Goal: Task Accomplishment & Management: Manage account settings

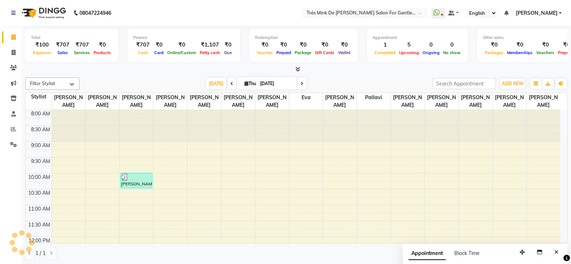
scroll to position [226, 0]
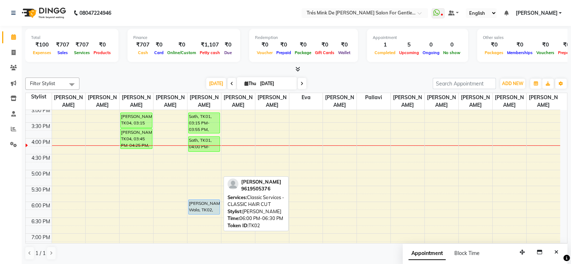
click at [209, 200] on div "[PERSON_NAME] Wala, TK02, 06:00 PM-06:30 PM, Classic Services - CLASSIC HAIR CUT" at bounding box center [203, 207] width 31 height 14
select select "5"
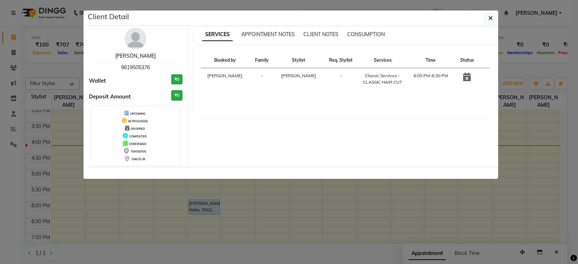
click at [134, 55] on link "[PERSON_NAME]" at bounding box center [135, 56] width 40 height 6
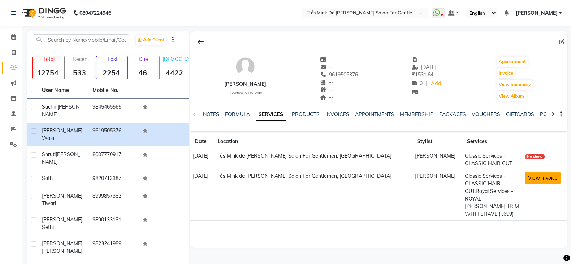
click at [538, 183] on button "View Invoice" at bounding box center [543, 178] width 36 height 11
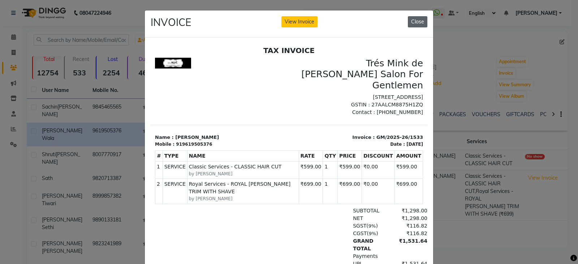
click at [414, 27] on button "Close" at bounding box center [417, 21] width 19 height 11
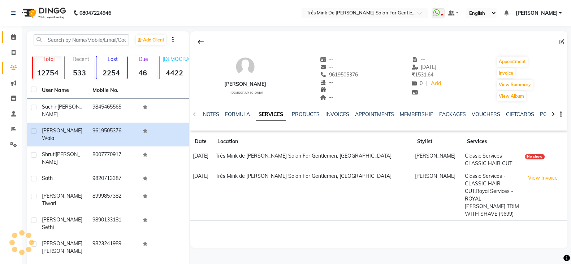
click at [7, 42] on link "Calendar" at bounding box center [10, 37] width 17 height 12
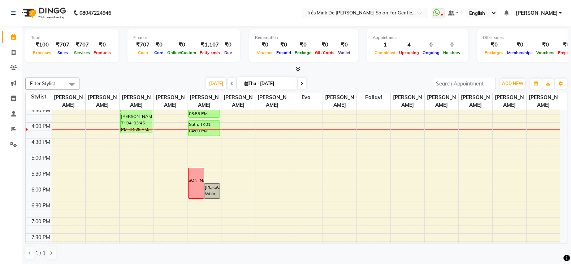
scroll to position [222, 0]
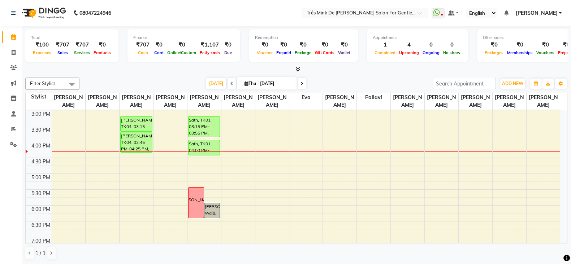
click at [300, 85] on icon at bounding box center [301, 84] width 3 height 4
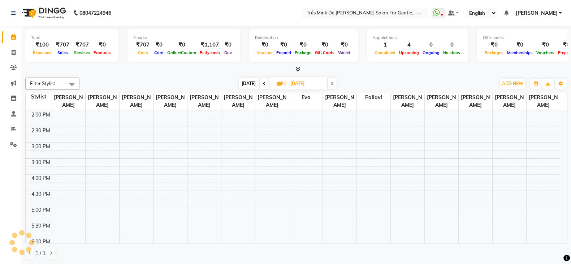
scroll to position [325, 0]
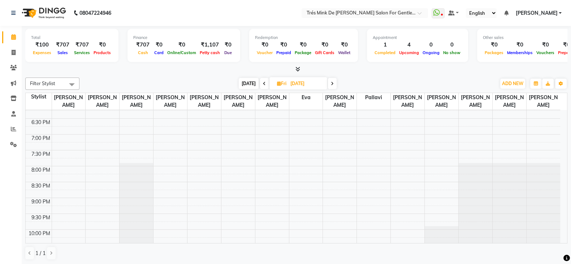
click at [253, 86] on span "[DATE]" at bounding box center [249, 83] width 20 height 11
type input "[DATE]"
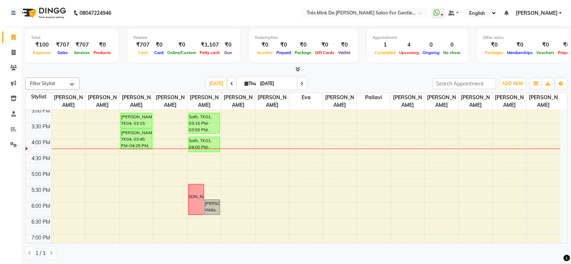
scroll to position [207, 0]
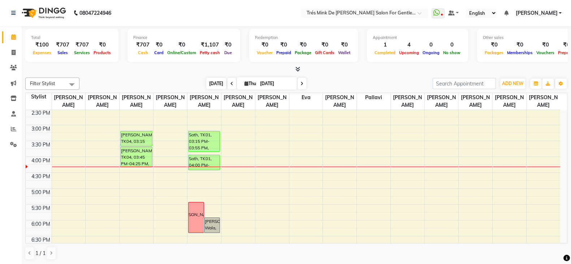
click at [218, 81] on span "[DATE]" at bounding box center [216, 83] width 20 height 11
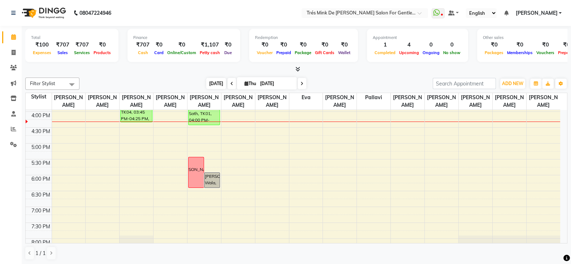
click at [218, 81] on span "[DATE]" at bounding box center [216, 83] width 20 height 11
click at [218, 86] on span "[DATE]" at bounding box center [216, 83] width 20 height 11
click at [214, 88] on span "[DATE]" at bounding box center [216, 83] width 20 height 11
click at [215, 84] on span "[DATE]" at bounding box center [216, 83] width 20 height 11
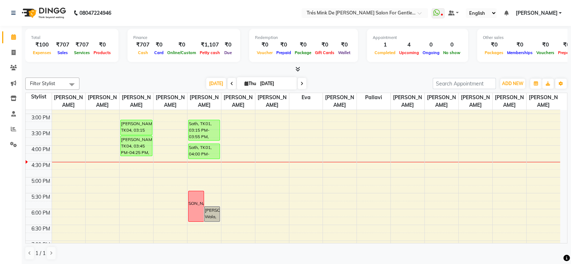
scroll to position [207, 0]
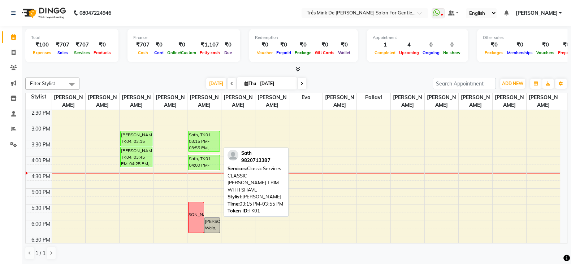
click at [198, 140] on div "Sath, TK01, 03:15 PM-03:55 PM, Classic Services - CLASSIC [PERSON_NAME] TRIM WI…" at bounding box center [203, 141] width 31 height 20
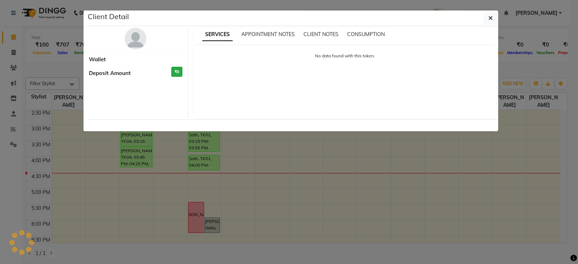
select select "6"
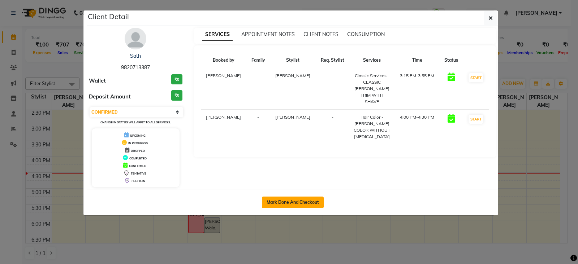
click at [289, 199] on button "Mark Done And Checkout" at bounding box center [293, 203] width 62 height 12
select select "service"
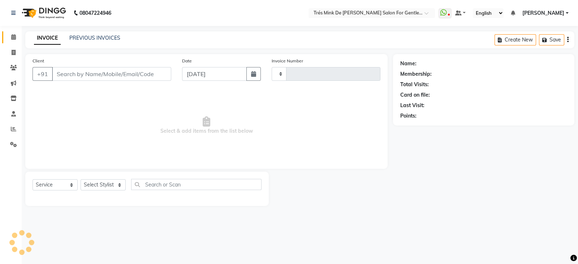
type input "1644"
select select "4236"
type input "9820713387"
select select "37745"
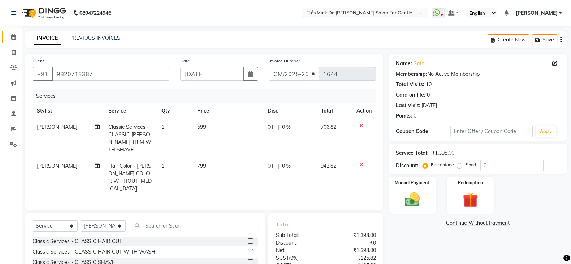
scroll to position [58, 0]
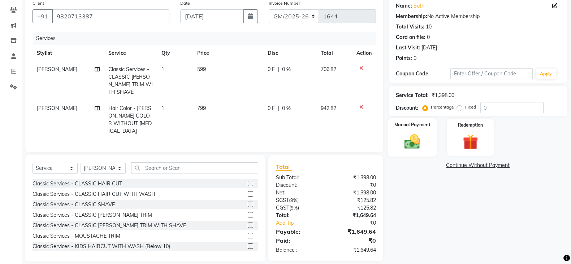
click at [427, 126] on label "Manual Payment" at bounding box center [412, 124] width 36 height 7
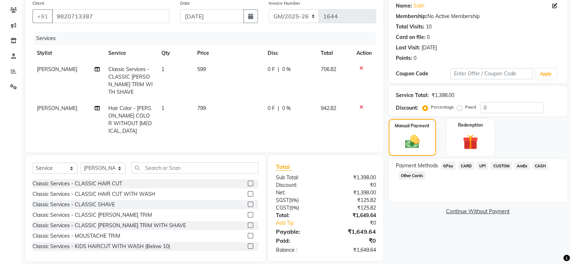
click at [483, 167] on span "UPI" at bounding box center [482, 166] width 11 height 8
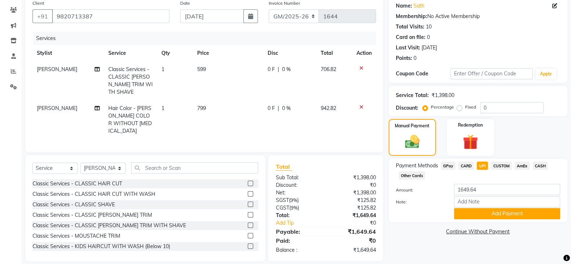
click at [490, 220] on div "Payment Methods GPay CARD UPI CUSTOM AmEx CASH Other Cards Amount: 1649.64 Note…" at bounding box center [477, 191] width 179 height 64
click at [495, 216] on button "Add Payment" at bounding box center [507, 213] width 106 height 11
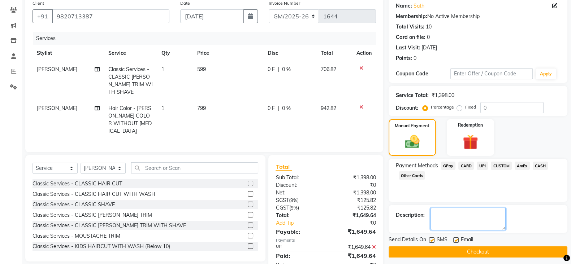
click at [493, 216] on textarea at bounding box center [467, 219] width 75 height 22
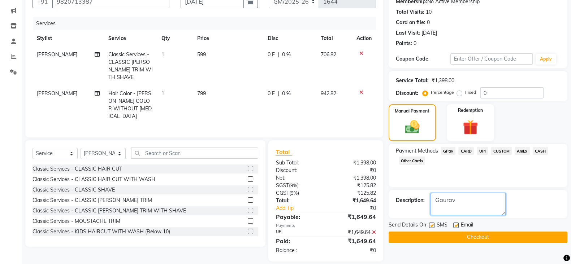
type textarea "Gaurav"
click at [457, 232] on button "Checkout" at bounding box center [477, 237] width 179 height 11
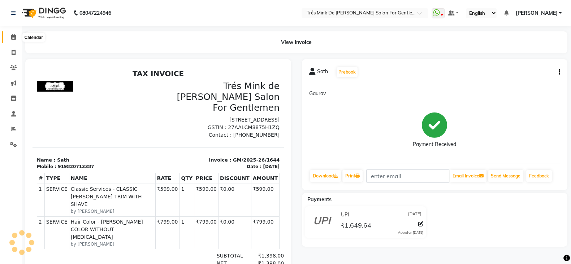
click at [14, 39] on icon at bounding box center [13, 36] width 5 height 5
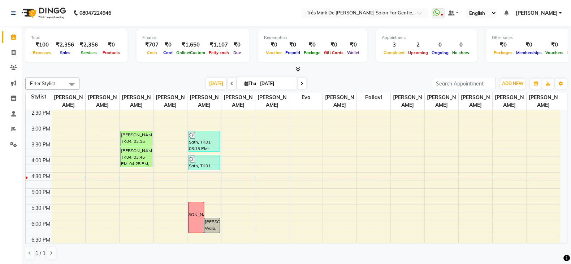
scroll to position [226, 0]
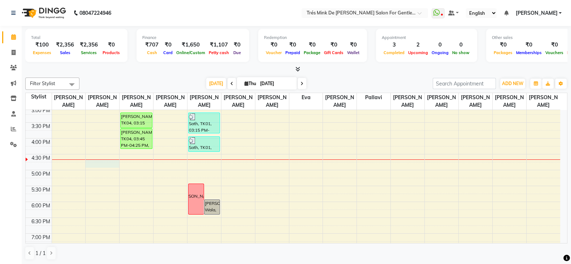
click at [96, 164] on div "8:00 AM 8:30 AM 9:00 AM 9:30 AM 10:00 AM 10:30 AM 11:00 AM 11:30 AM 12:00 PM 12…" at bounding box center [293, 138] width 534 height 508
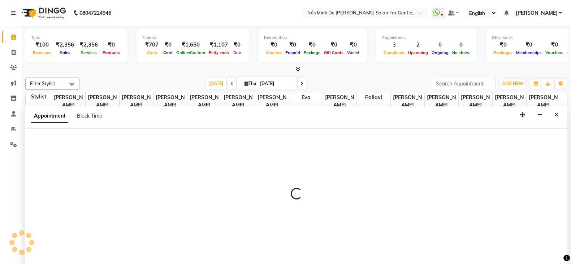
scroll to position [0, 0]
select select "64343"
select select "1005"
select select "tentative"
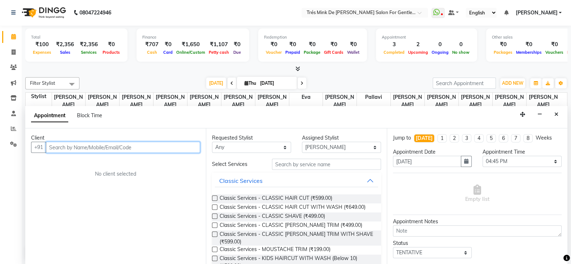
click at [105, 150] on input "text" at bounding box center [123, 147] width 154 height 11
click at [356, 183] on button "Classic Services" at bounding box center [296, 180] width 163 height 13
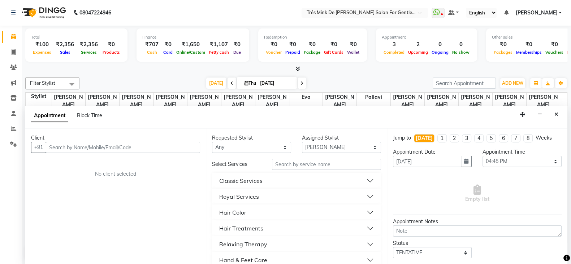
scroll to position [45, 0]
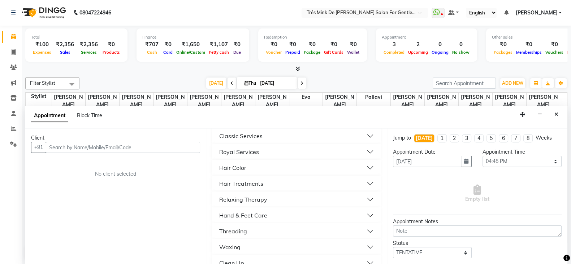
click at [253, 213] on div "Hand & Feet Care" at bounding box center [243, 215] width 48 height 9
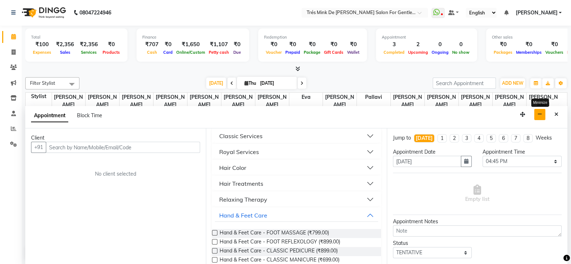
click at [540, 112] on icon "button" at bounding box center [539, 114] width 5 height 5
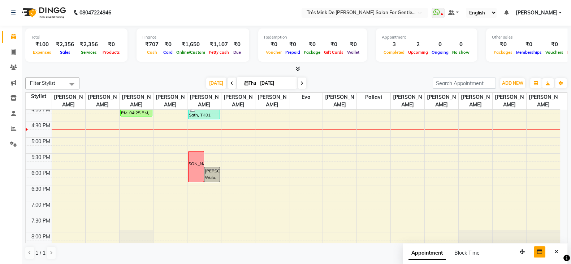
scroll to position [226, 0]
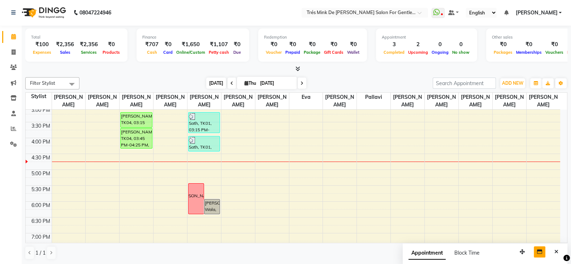
click at [214, 78] on span "[DATE]" at bounding box center [216, 83] width 20 height 11
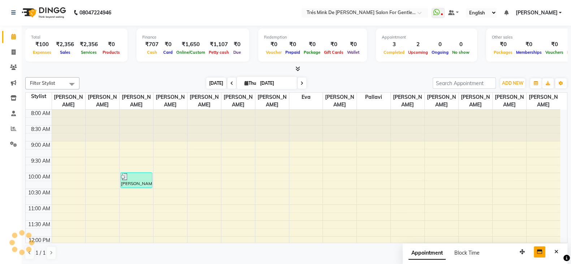
scroll to position [252, 0]
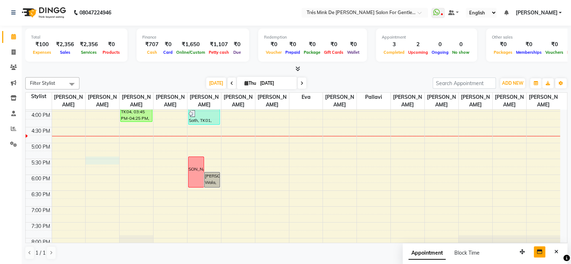
click at [91, 158] on div "8:00 AM 8:30 AM 9:00 AM 9:30 AM 10:00 AM 10:30 AM 11:00 AM 11:30 AM 12:00 PM 12…" at bounding box center [293, 111] width 534 height 508
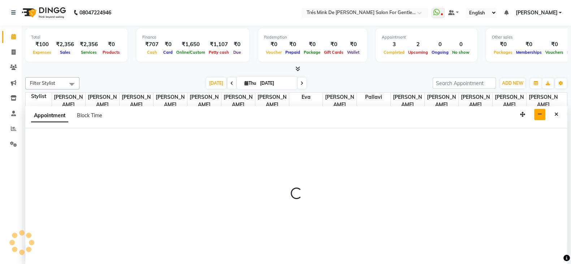
select select "64343"
select select "tentative"
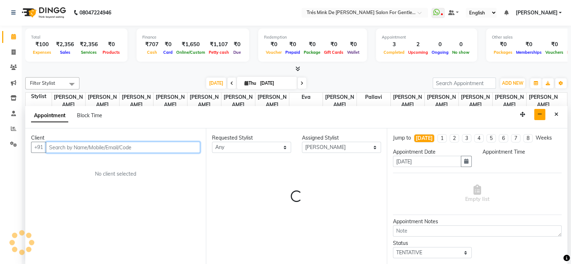
select select "1050"
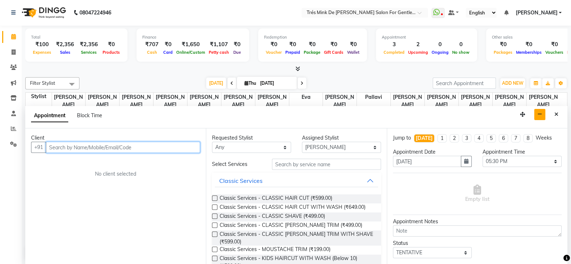
click at [100, 142] on input "text" at bounding box center [123, 147] width 154 height 11
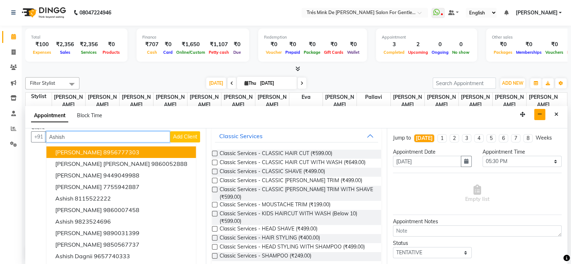
scroll to position [0, 0]
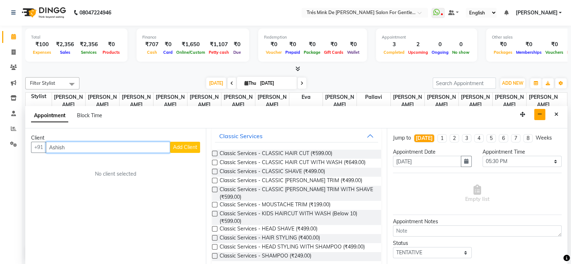
click at [144, 150] on input "Ashish" at bounding box center [108, 147] width 124 height 11
type input "A"
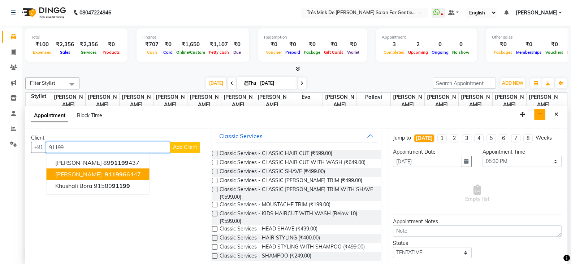
click at [139, 174] on ngb-highlight "91199 66447" at bounding box center [122, 174] width 38 height 7
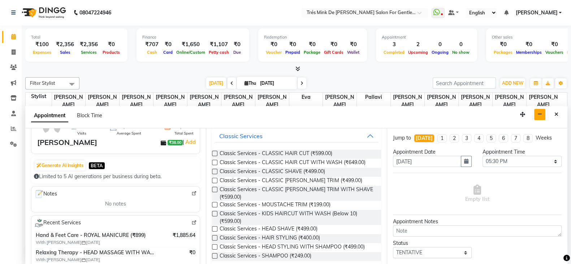
scroll to position [90, 0]
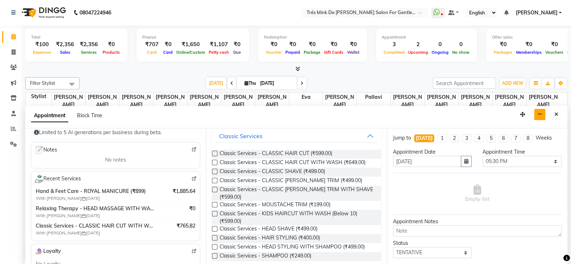
type input "9119966447"
click at [364, 137] on button "Classic Services" at bounding box center [296, 136] width 163 height 13
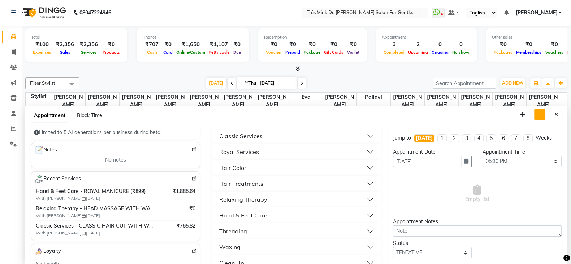
scroll to position [88, 0]
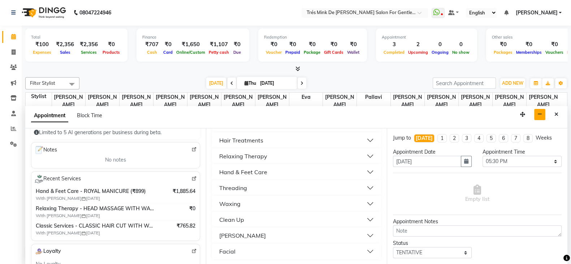
click at [235, 253] on div "Facial" at bounding box center [227, 251] width 16 height 9
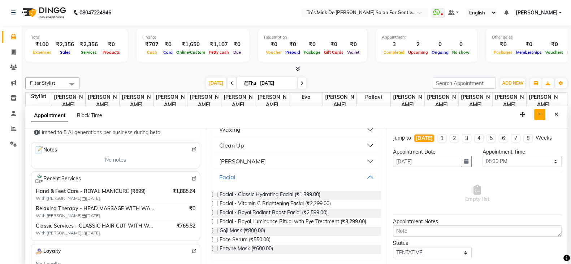
scroll to position [163, 0]
click at [284, 203] on span "Facial - Vitamin C Brightening Facial (₹2,299.00)" at bounding box center [274, 204] width 111 height 9
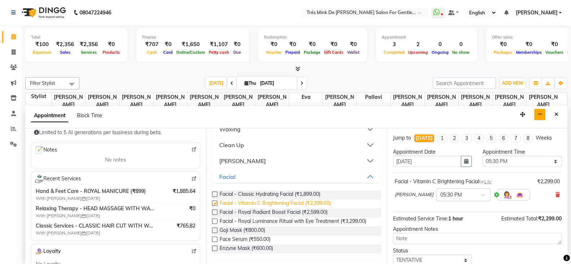
checkbox input "false"
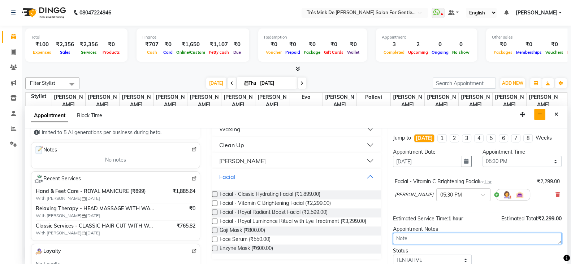
click at [452, 239] on textarea at bounding box center [477, 238] width 169 height 11
type textarea "Gaurav"
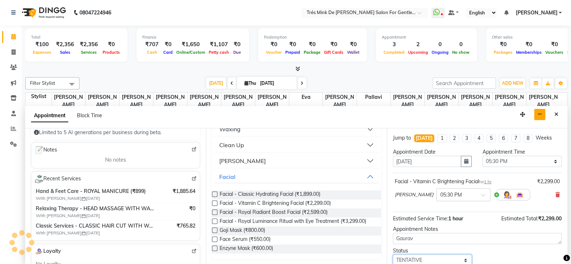
scroll to position [1, 0]
click at [445, 259] on select "Select TENTATIVE CONFIRM CHECK-IN UPCOMING" at bounding box center [432, 259] width 79 height 11
click at [393, 254] on select "Select TENTATIVE CONFIRM CHECK-IN UPCOMING" at bounding box center [432, 259] width 79 height 11
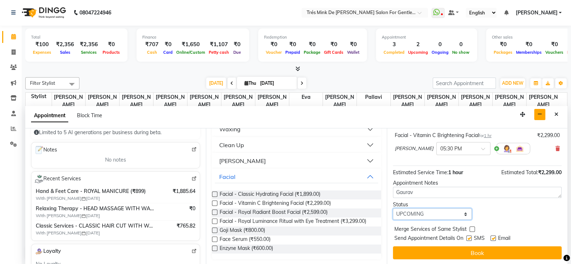
click at [429, 211] on select "Select TENTATIVE CONFIRM CHECK-IN UPCOMING" at bounding box center [432, 214] width 79 height 11
click at [393, 209] on select "Select TENTATIVE CONFIRM CHECK-IN UPCOMING" at bounding box center [432, 214] width 79 height 11
click at [425, 213] on select "Select TENTATIVE CONFIRM CHECK-IN UPCOMING" at bounding box center [432, 214] width 79 height 11
select select "confirm booking"
click at [393, 209] on select "Select TENTATIVE CONFIRM CHECK-IN UPCOMING" at bounding box center [432, 214] width 79 height 11
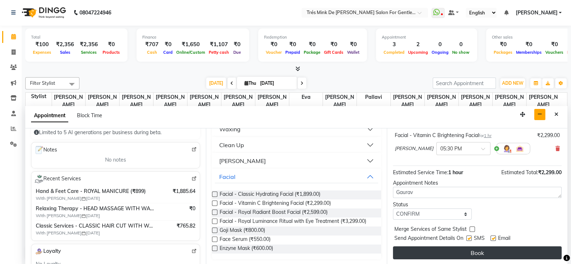
click at [428, 253] on button "Book" at bounding box center [477, 253] width 169 height 13
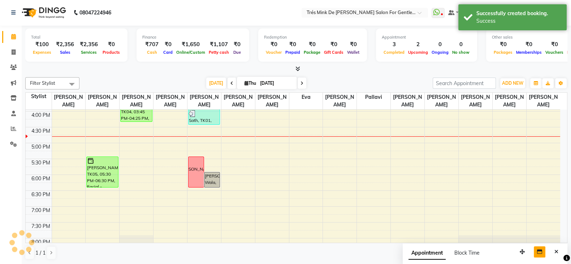
scroll to position [0, 0]
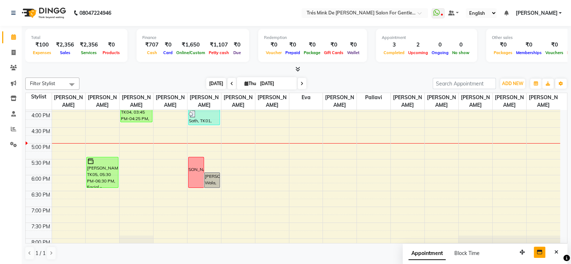
click at [215, 87] on span "[DATE]" at bounding box center [216, 83] width 20 height 11
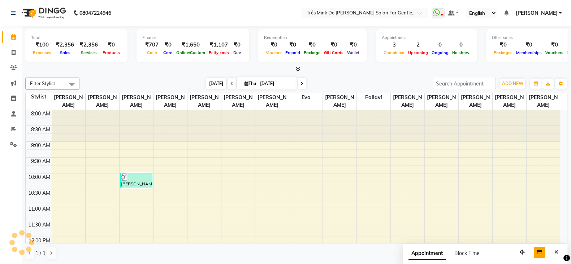
scroll to position [284, 0]
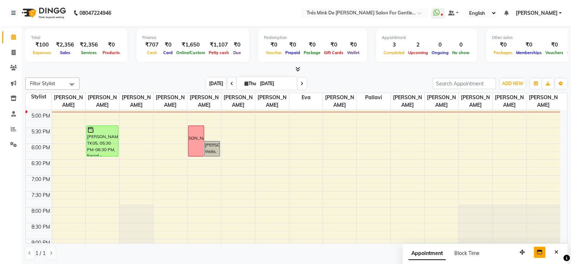
click at [215, 87] on span "[DATE]" at bounding box center [216, 83] width 20 height 11
click at [166, 118] on div "8:00 AM 8:30 AM 9:00 AM 9:30 AM 10:00 AM 10:30 AM 11:00 AM 11:30 AM 12:00 PM 12…" at bounding box center [293, 80] width 534 height 508
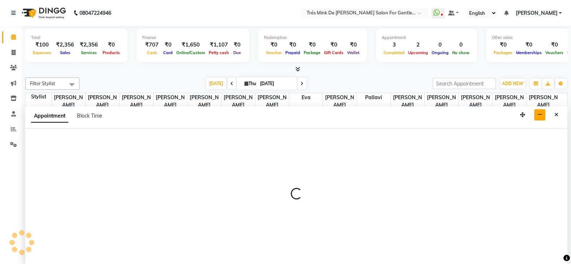
scroll to position [0, 0]
select select "49624"
select select "tentative"
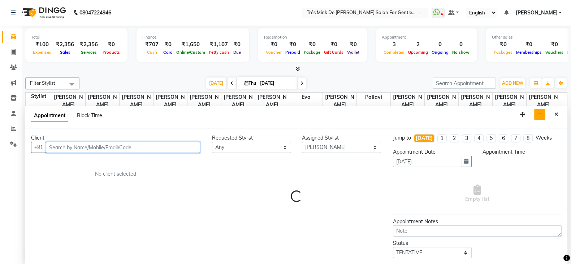
select select "1035"
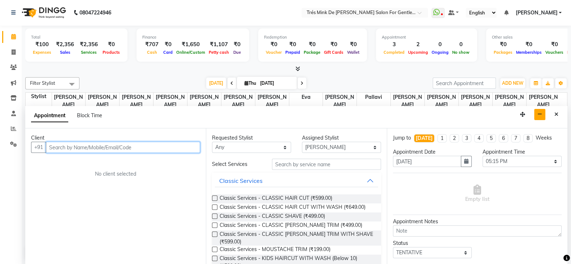
click at [169, 147] on input "text" at bounding box center [123, 147] width 154 height 11
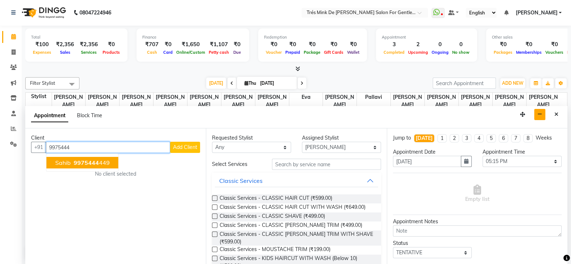
click at [114, 158] on button "Sahib 9975444 449" at bounding box center [83, 163] width 72 height 12
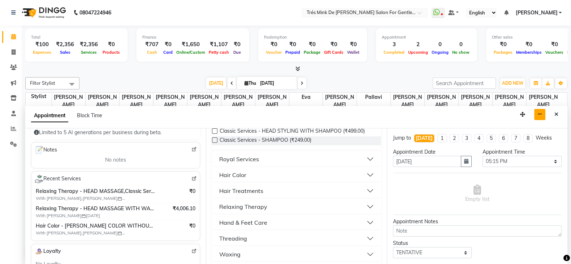
scroll to position [180, 0]
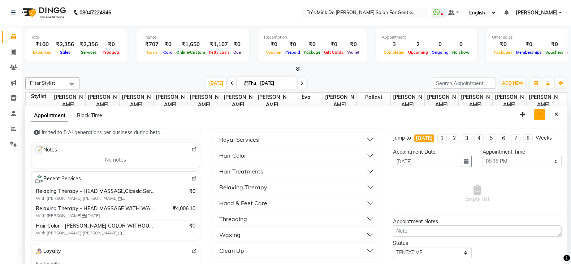
type input "9975444449"
click at [271, 188] on button "Relaxing Therapy" at bounding box center [296, 187] width 163 height 13
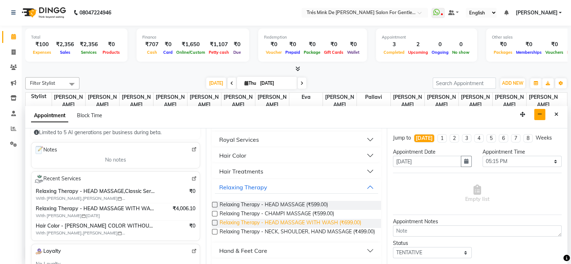
click at [282, 221] on span "Relaxing Therapy - HEAD MASSAGE WITH WASH (₹699.00)" at bounding box center [290, 223] width 142 height 9
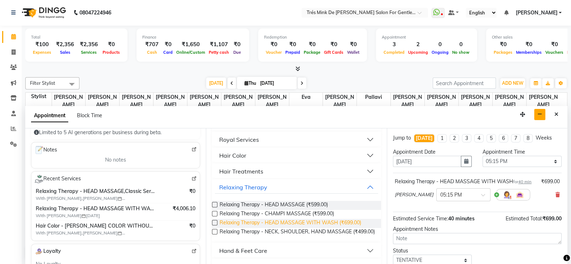
click at [282, 221] on span "Relaxing Therapy - HEAD MASSAGE WITH WASH (₹699.00)" at bounding box center [290, 223] width 142 height 9
checkbox input "false"
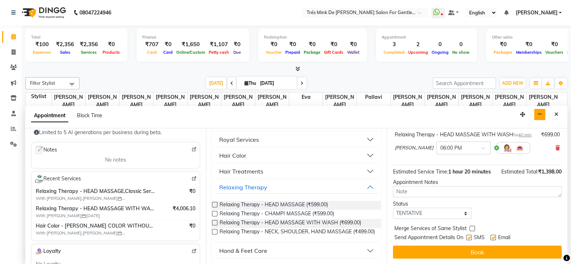
scroll to position [102, 0]
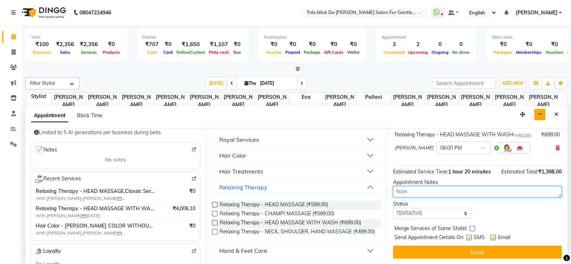
click at [406, 190] on textarea at bounding box center [477, 191] width 169 height 11
type textarea "[PERSON_NAME]"
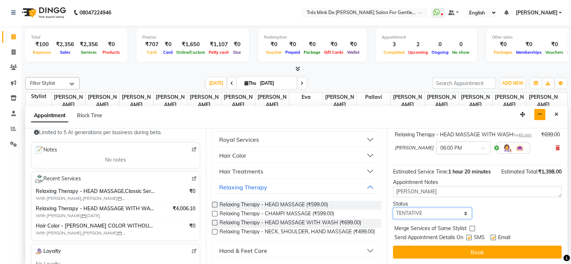
click at [403, 212] on select "Select TENTATIVE CONFIRM CHECK-IN UPCOMING" at bounding box center [432, 213] width 79 height 11
click at [393, 208] on select "Select TENTATIVE CONFIRM CHECK-IN UPCOMING" at bounding box center [432, 213] width 79 height 11
click at [410, 214] on select "Select TENTATIVE CONFIRM CHECK-IN UPCOMING" at bounding box center [432, 213] width 79 height 11
select select "confirm booking"
click at [393, 208] on select "Select TENTATIVE CONFIRM CHECK-IN UPCOMING" at bounding box center [432, 213] width 79 height 11
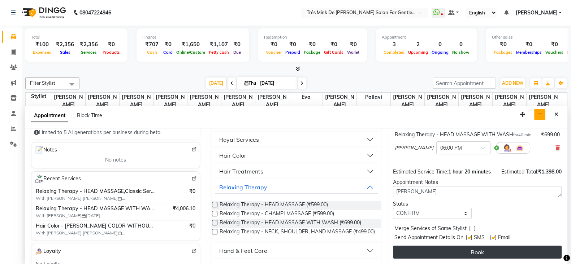
click at [408, 255] on button "Book" at bounding box center [477, 252] width 169 height 13
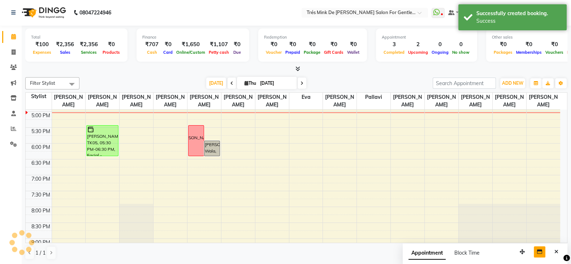
scroll to position [0, 0]
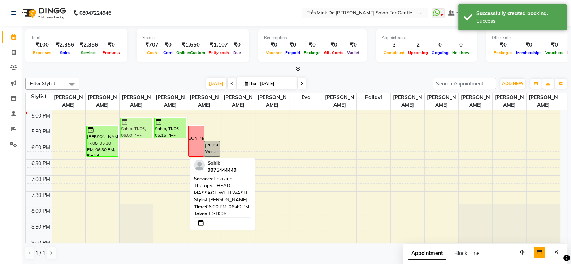
drag, startPoint x: 162, startPoint y: 152, endPoint x: 135, endPoint y: 127, distance: 37.3
click at [135, 127] on tr "[PERSON_NAME], TK05, 05:30 PM-06:30 PM, Facial - Vitamin C Brightening Facial […" at bounding box center [293, 80] width 534 height 508
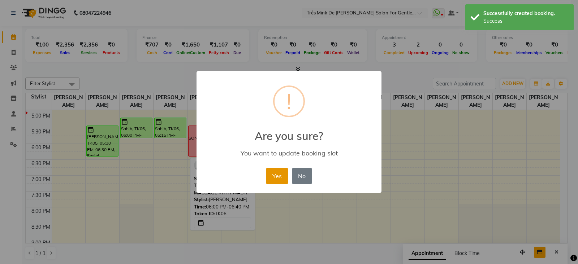
click at [275, 177] on button "Yes" at bounding box center [277, 176] width 22 height 16
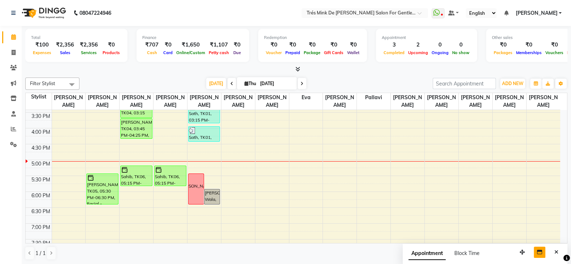
scroll to position [193, 0]
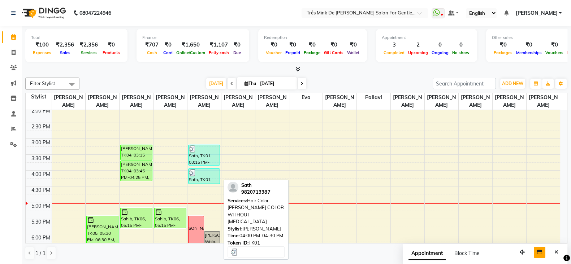
click at [189, 170] on img at bounding box center [192, 172] width 7 height 7
click at [200, 170] on div at bounding box center [204, 172] width 31 height 7
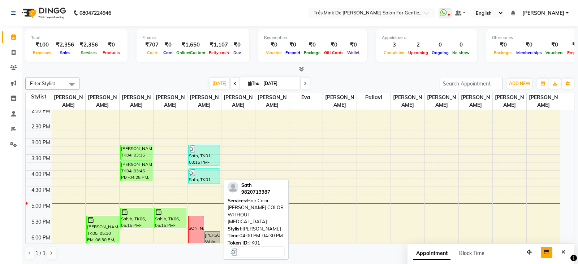
select select "3"
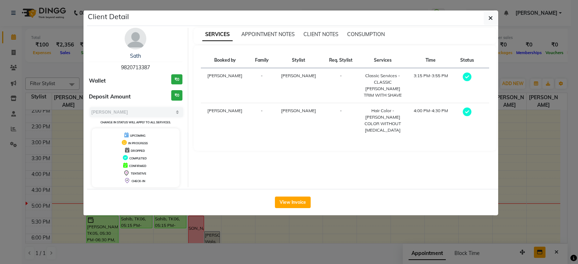
click at [284, 210] on div "View Invoice" at bounding box center [292, 202] width 411 height 26
click at [286, 202] on button "View Invoice" at bounding box center [293, 203] width 36 height 12
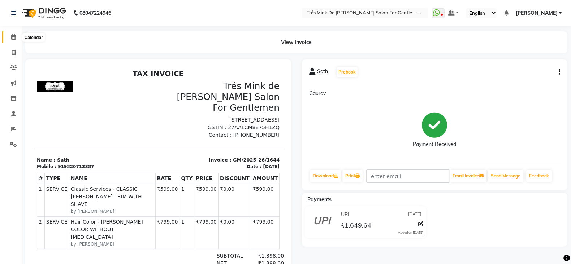
click at [18, 38] on span at bounding box center [13, 37] width 13 height 8
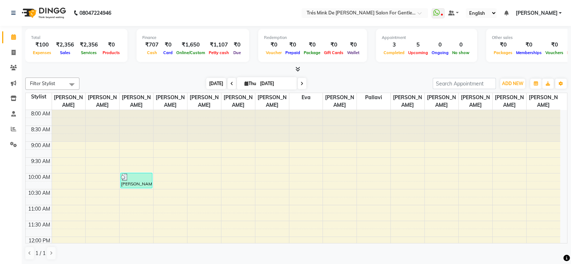
click at [213, 83] on span "[DATE]" at bounding box center [216, 83] width 20 height 11
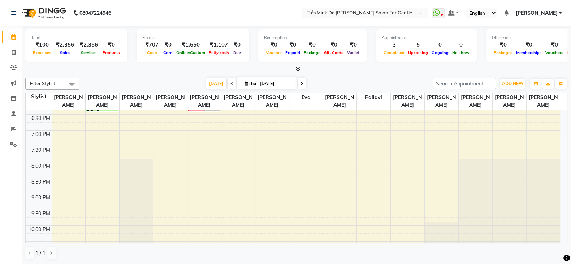
scroll to position [284, 0]
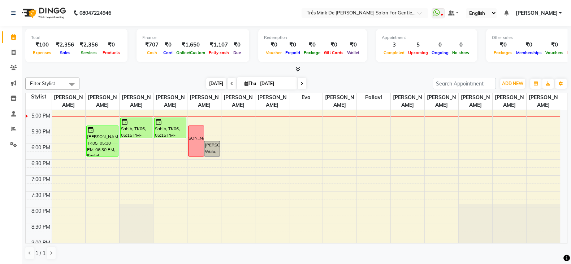
click at [217, 86] on span "[DATE]" at bounding box center [216, 83] width 20 height 11
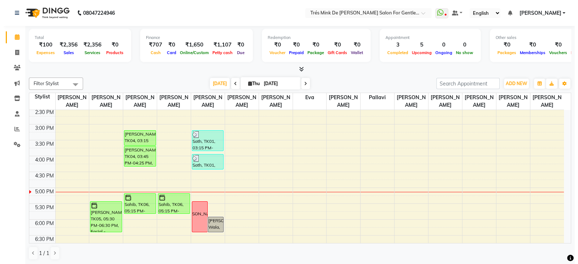
scroll to position [193, 0]
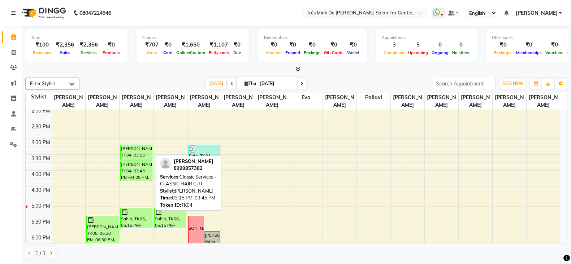
click at [127, 158] on div at bounding box center [136, 159] width 31 height 3
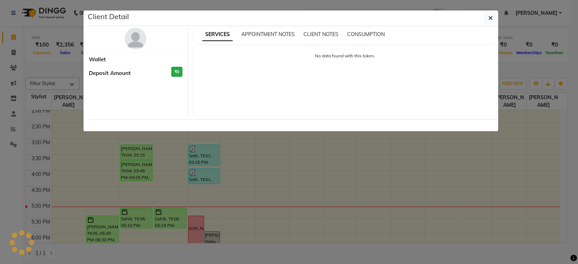
select select "6"
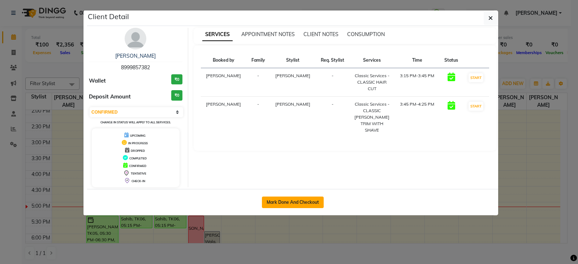
click at [310, 203] on button "Mark Done And Checkout" at bounding box center [293, 203] width 62 height 12
select select "service"
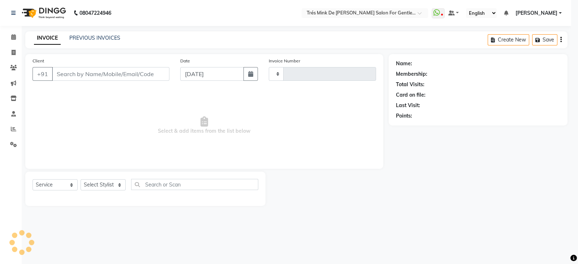
type input "1645"
select select "4236"
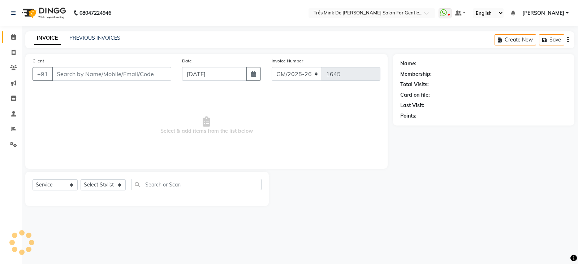
type input "8999857382"
select select "18143"
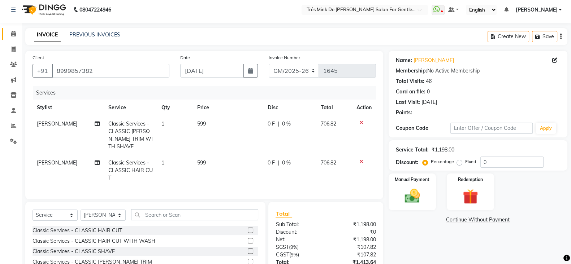
scroll to position [58, 0]
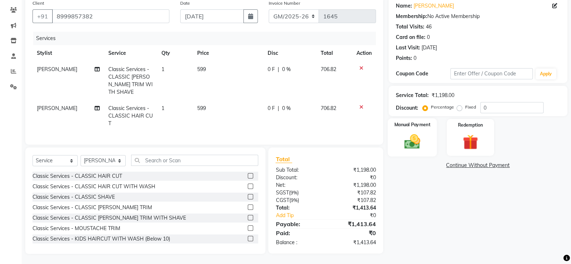
click at [416, 149] on img at bounding box center [412, 141] width 26 height 18
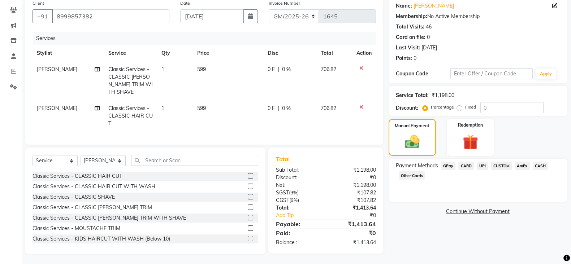
click at [479, 166] on span "UPI" at bounding box center [482, 166] width 11 height 8
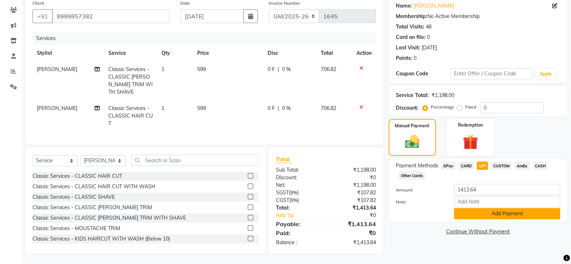
click at [476, 215] on button "Add Payment" at bounding box center [507, 213] width 106 height 11
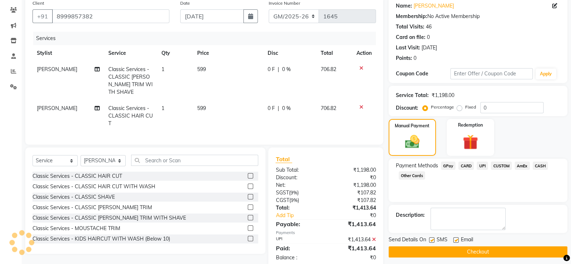
click at [476, 215] on textarea at bounding box center [467, 219] width 75 height 22
type textarea "R"
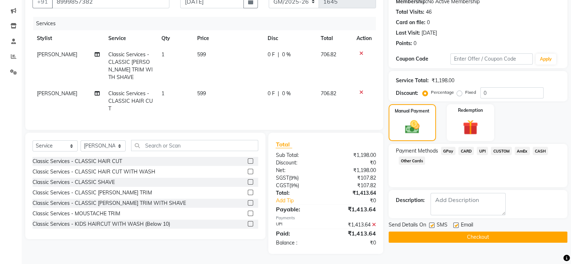
click at [475, 234] on button "Checkout" at bounding box center [477, 237] width 179 height 11
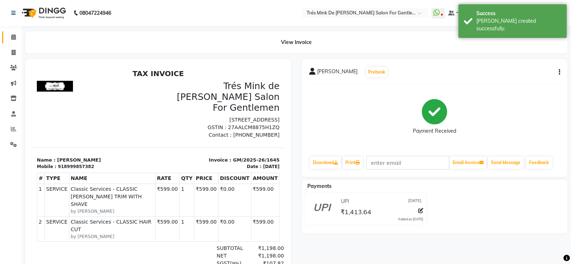
click at [14, 42] on link "Calendar" at bounding box center [10, 37] width 17 height 12
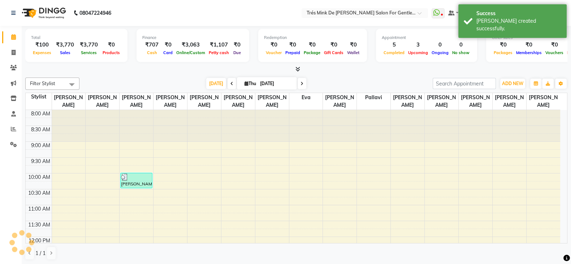
scroll to position [284, 0]
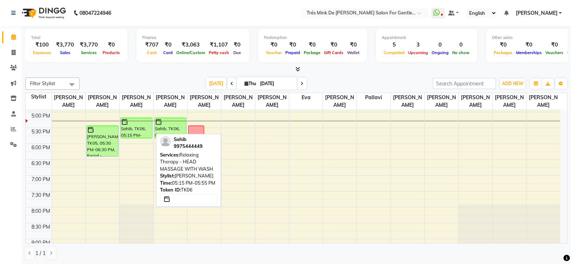
click at [137, 124] on div at bounding box center [136, 121] width 31 height 7
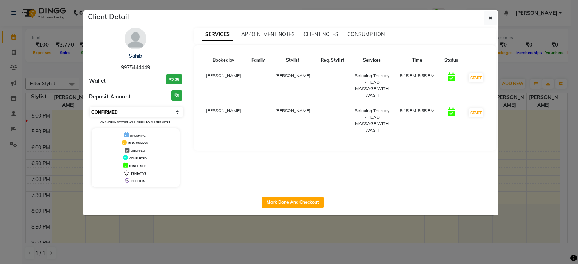
click at [128, 109] on select "Select IN SERVICE CONFIRMED TENTATIVE CHECK IN MARK DONE DROPPED UPCOMING" at bounding box center [137, 112] width 94 height 10
select select "1"
click at [90, 107] on select "Select IN SERVICE CONFIRMED TENTATIVE CHECK IN MARK DONE DROPPED UPCOMING" at bounding box center [137, 112] width 94 height 10
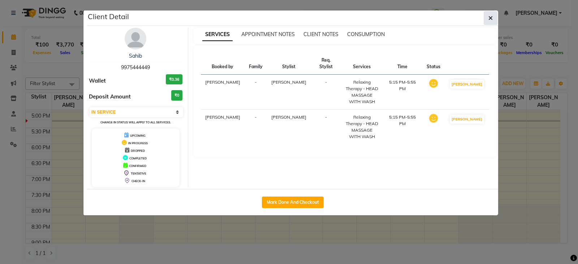
click at [488, 16] on icon "button" at bounding box center [490, 18] width 4 height 6
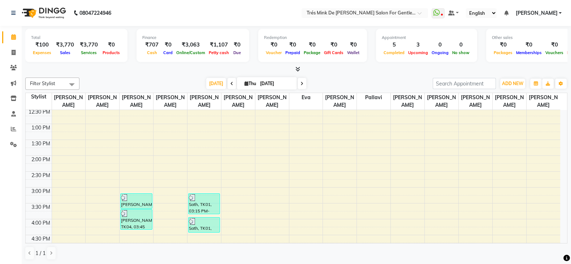
scroll to position [144, 0]
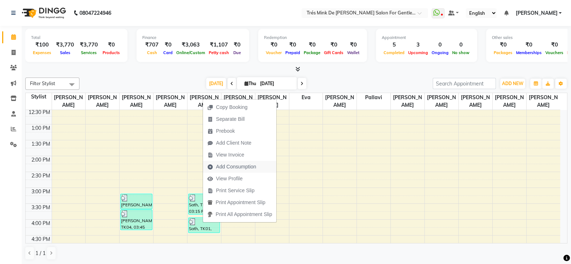
click at [224, 164] on span "Add Consumption" at bounding box center [236, 167] width 40 height 8
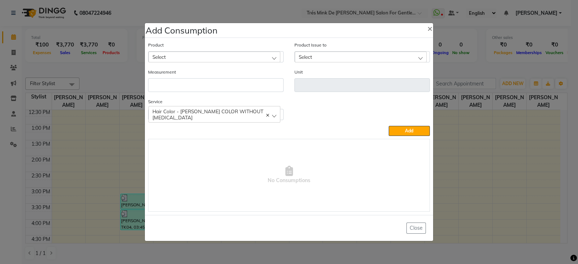
click at [238, 57] on div "Select" at bounding box center [214, 57] width 132 height 11
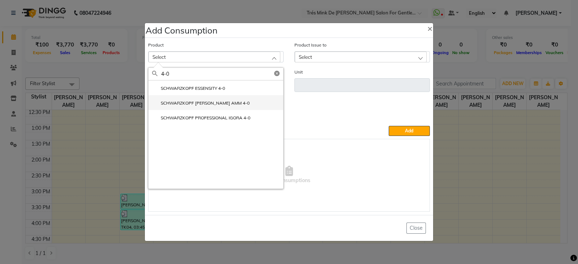
type input "4-0"
click at [228, 101] on label "SCHWARZKOPF [PERSON_NAME] AMM 4-0" at bounding box center [200, 103] width 97 height 6
type input "ML"
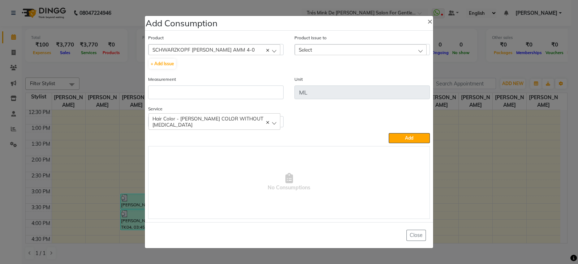
click at [336, 49] on div "Select" at bounding box center [361, 49] width 132 height 11
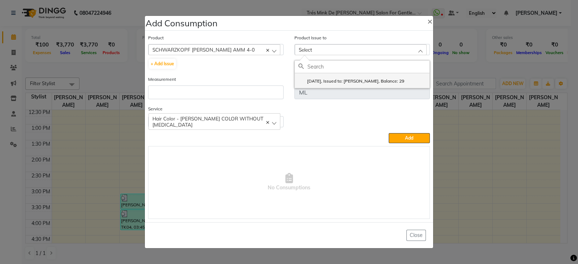
click at [346, 83] on label "[DATE], Issued to: [PERSON_NAME], Balance: 29" at bounding box center [351, 81] width 106 height 6
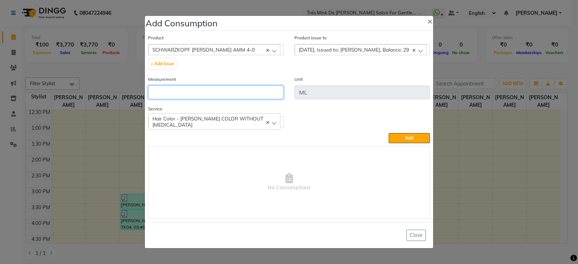
click at [226, 93] on input "number" at bounding box center [215, 93] width 135 height 14
type input "3"
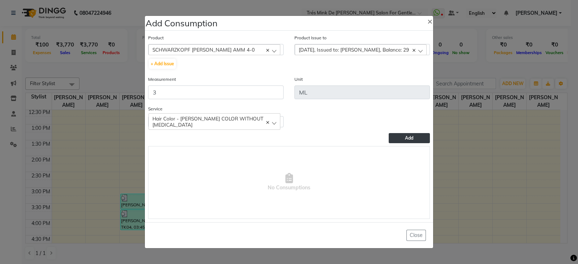
click at [410, 139] on span "Add" at bounding box center [409, 137] width 8 height 5
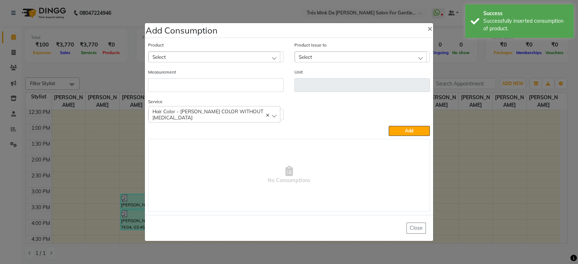
click at [205, 55] on div "Select" at bounding box center [214, 57] width 132 height 11
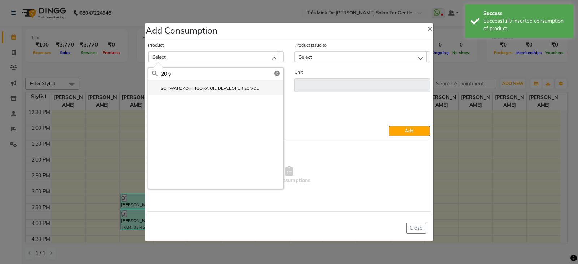
type input "20 v"
click at [208, 91] on label "SCHWARZKOPF IGORA OIL DEVELOPER 20 VOL" at bounding box center [205, 88] width 107 height 6
type input "ML"
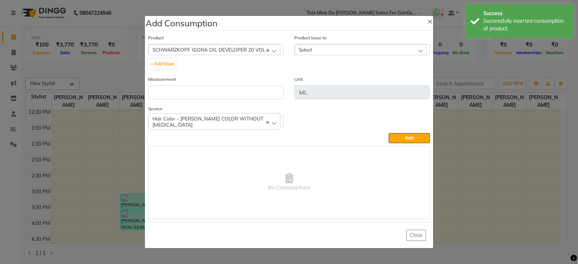
click at [303, 53] on span "Select" at bounding box center [305, 50] width 13 height 6
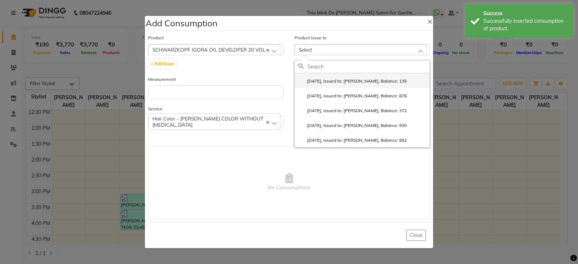
click at [305, 77] on li "[DATE], Issued to: [PERSON_NAME], Balance: 135" at bounding box center [362, 80] width 135 height 15
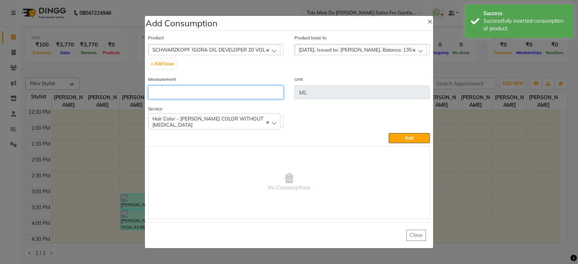
click at [192, 95] on input "number" at bounding box center [215, 93] width 135 height 14
type input "3"
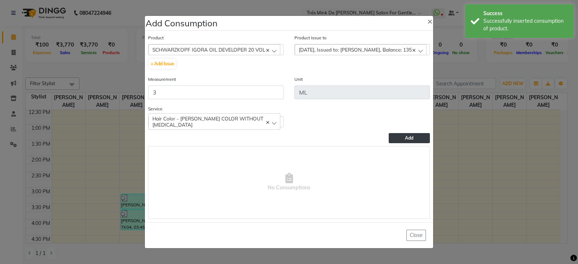
click at [402, 138] on button "Add" at bounding box center [408, 138] width 41 height 10
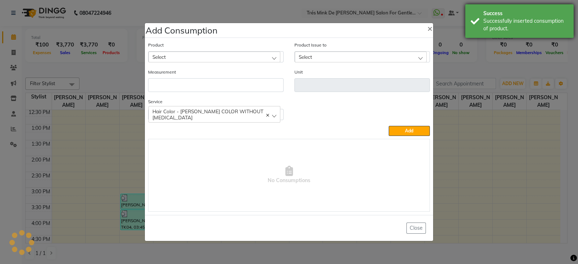
click at [517, 23] on div "Successfully inserted consumption of product." at bounding box center [525, 24] width 85 height 15
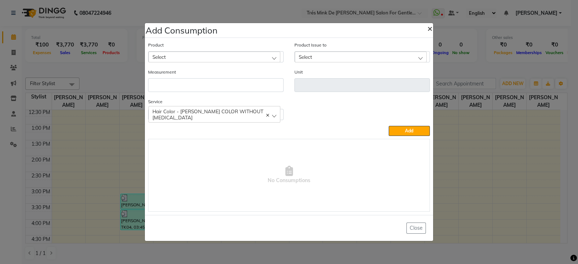
click at [431, 28] on span "×" at bounding box center [429, 28] width 5 height 11
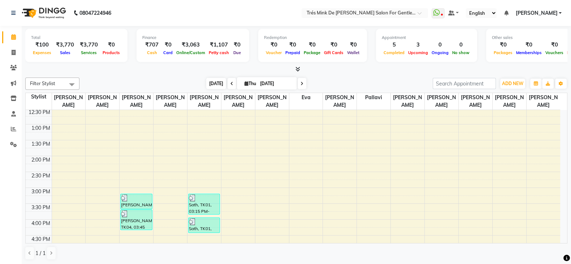
click at [220, 84] on span "[DATE]" at bounding box center [216, 83] width 20 height 11
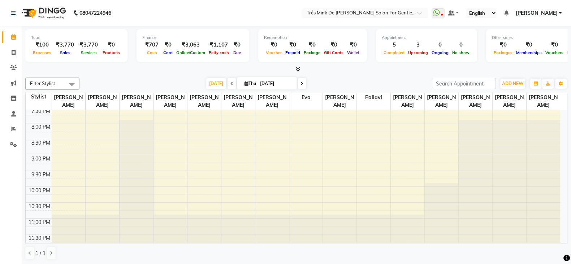
scroll to position [370, 0]
click at [12, 52] on icon at bounding box center [14, 52] width 4 height 5
select select "service"
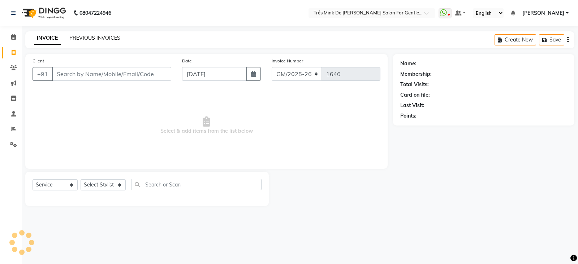
click at [86, 38] on link "PREVIOUS INVOICES" at bounding box center [94, 38] width 51 height 6
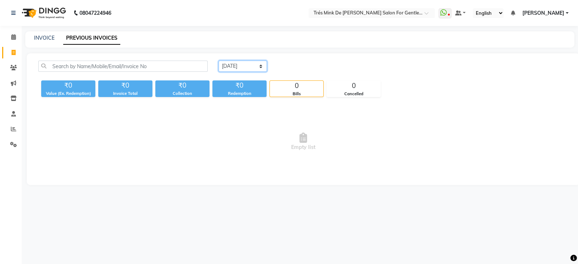
click at [253, 70] on select "[DATE] [DATE] Custom Range" at bounding box center [242, 66] width 48 height 11
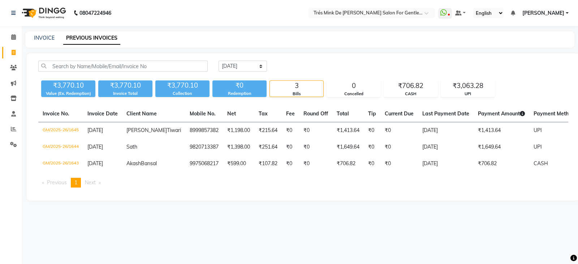
click at [413, 56] on div "[DATE] [DATE] Custom Range ₹3,770.10 Value (Ex. Redemption) ₹3,770.10 Invoice T…" at bounding box center [303, 126] width 553 height 147
click at [415, 86] on div "₹706.82" at bounding box center [410, 86] width 53 height 10
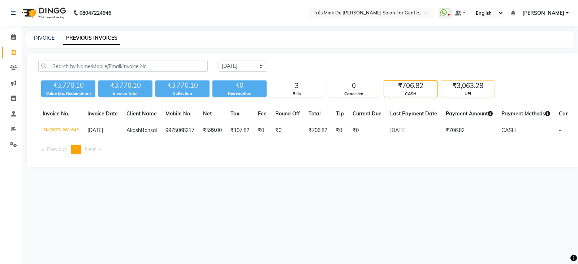
click at [474, 91] on div "UPI" at bounding box center [467, 94] width 53 height 6
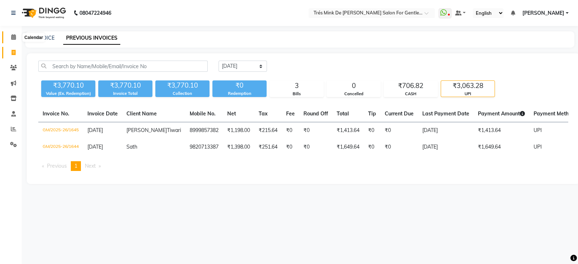
click at [11, 37] on icon at bounding box center [13, 36] width 5 height 5
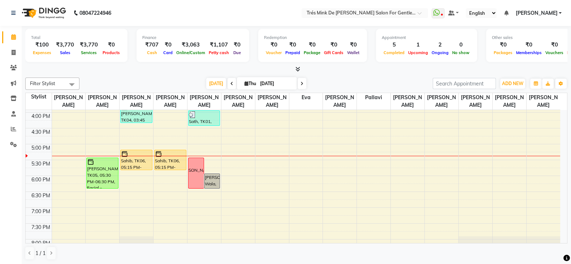
scroll to position [271, 0]
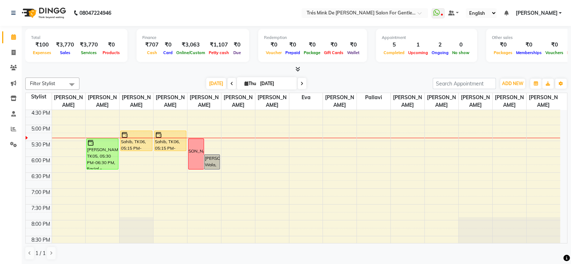
click at [199, 190] on div "8:00 AM 8:30 AM 9:00 AM 9:30 AM 10:00 AM 10:30 AM 11:00 AM 11:30 AM 12:00 PM 12…" at bounding box center [293, 93] width 534 height 508
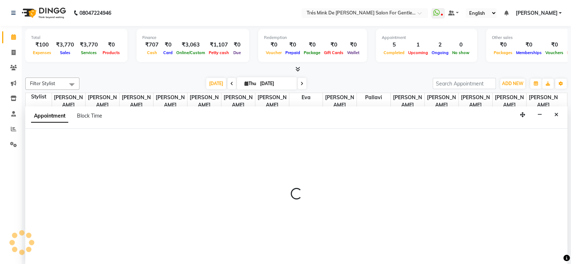
scroll to position [0, 0]
select select "37745"
select select "1140"
select select "tentative"
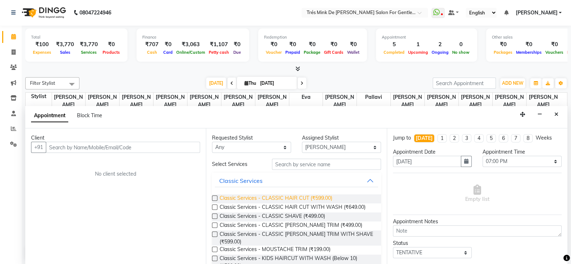
click at [293, 199] on span "Classic Services - CLASSIC HAIR CUT (₹599.00)" at bounding box center [275, 199] width 113 height 9
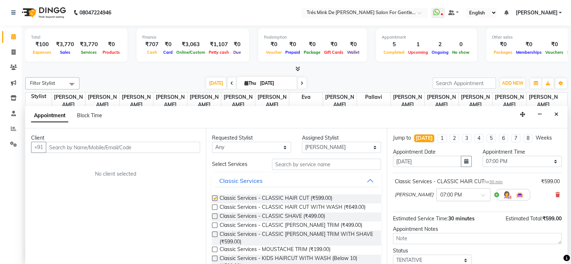
checkbox input "false"
click at [100, 146] on input "text" at bounding box center [123, 147] width 154 height 11
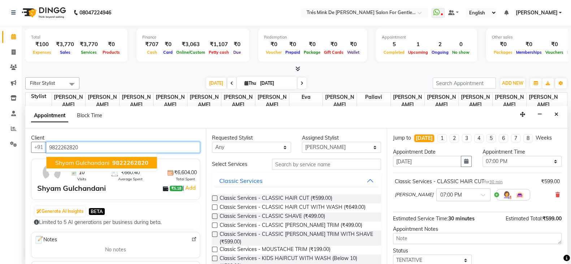
click at [107, 160] on span "Shyam Gulchandani" at bounding box center [82, 162] width 54 height 7
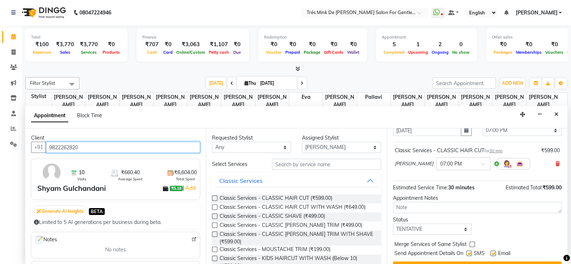
scroll to position [45, 0]
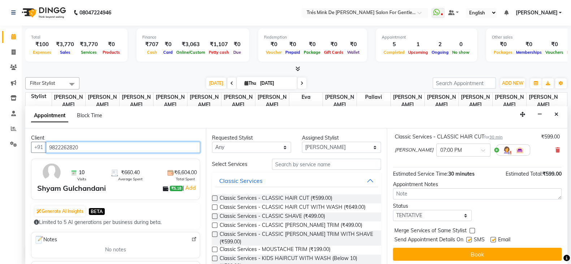
type input "9822262820"
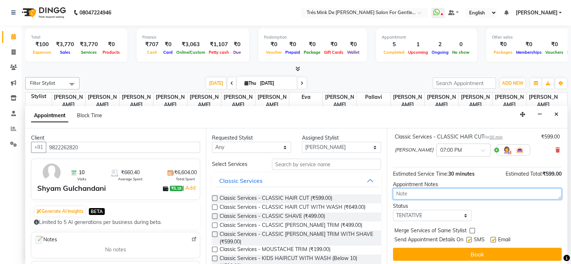
click at [413, 194] on textarea at bounding box center [477, 193] width 169 height 11
paste textarea "[PERSON_NAME]"
type textarea "[PERSON_NAME]"
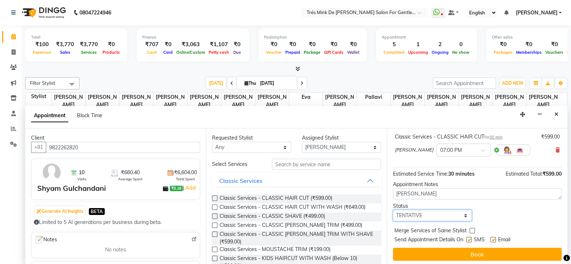
click at [424, 214] on select "Select TENTATIVE CONFIRM CHECK-IN UPCOMING" at bounding box center [432, 215] width 79 height 11
select select "confirm booking"
click at [393, 210] on select "Select TENTATIVE CONFIRM CHECK-IN UPCOMING" at bounding box center [432, 215] width 79 height 11
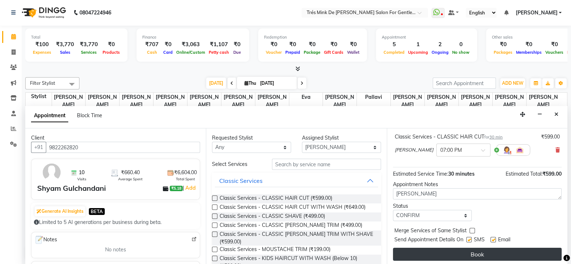
click at [416, 254] on button "Book" at bounding box center [477, 254] width 169 height 13
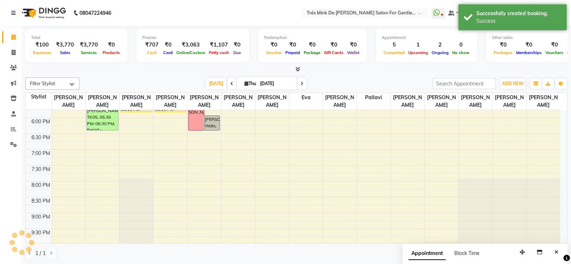
scroll to position [271, 0]
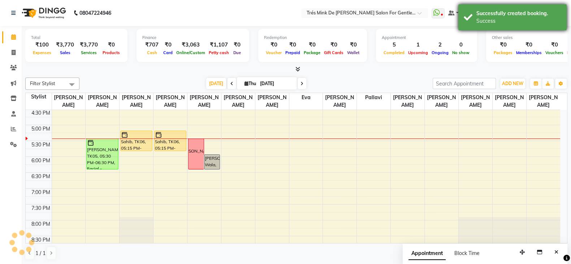
click at [488, 17] on div "Successfully created booking." at bounding box center [518, 14] width 85 height 8
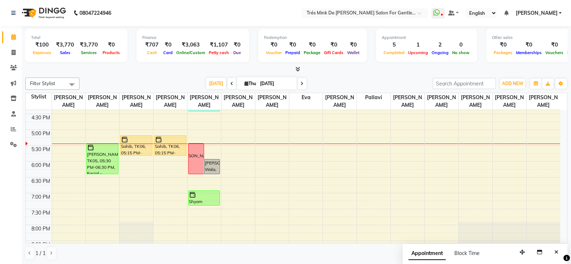
scroll to position [280, 0]
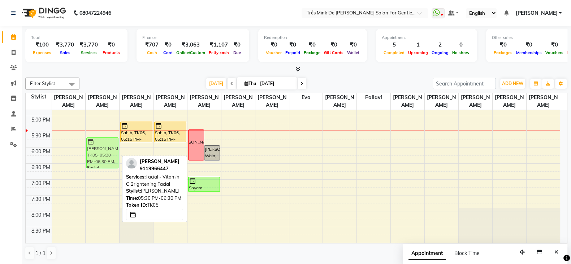
drag, startPoint x: 88, startPoint y: 140, endPoint x: 87, endPoint y: 143, distance: 3.8
click at [86, 151] on div "[PERSON_NAME], TK05, 05:30 PM-06:30 PM, Facial - Vitamin C Brightening Facial […" at bounding box center [103, 84] width 34 height 508
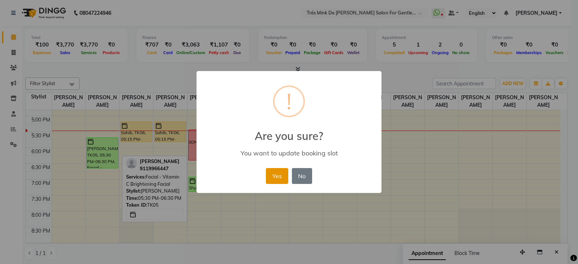
click at [274, 179] on button "Yes" at bounding box center [277, 176] width 22 height 16
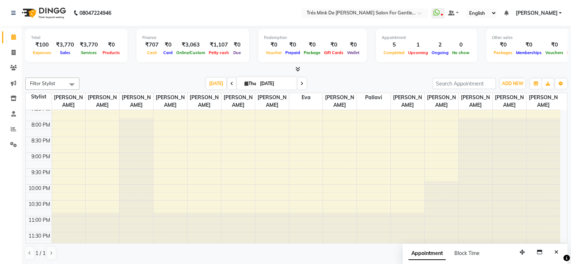
scroll to position [0, 0]
click at [14, 54] on icon at bounding box center [14, 51] width 4 height 5
select select "service"
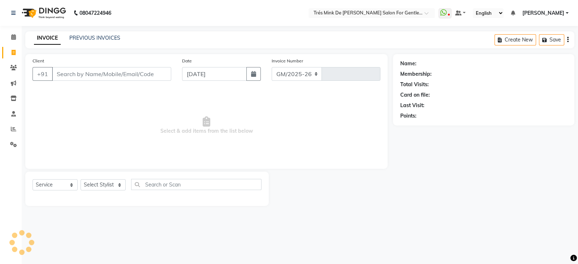
select select "4236"
type input "1646"
click at [14, 34] on icon at bounding box center [13, 36] width 5 height 5
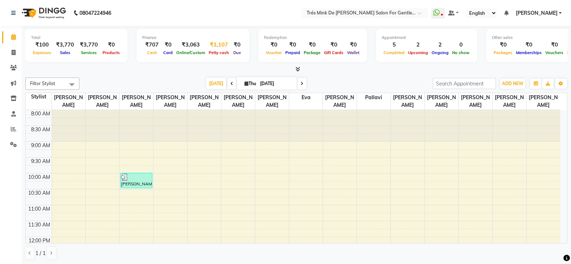
click at [211, 44] on div "₹1,107" at bounding box center [219, 45] width 24 height 8
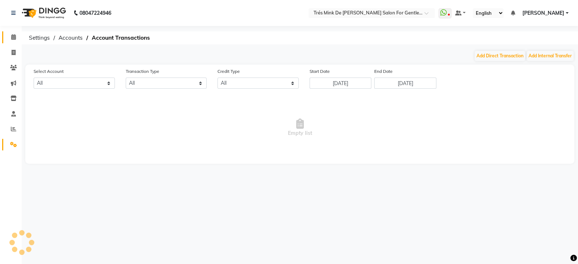
select select "1898"
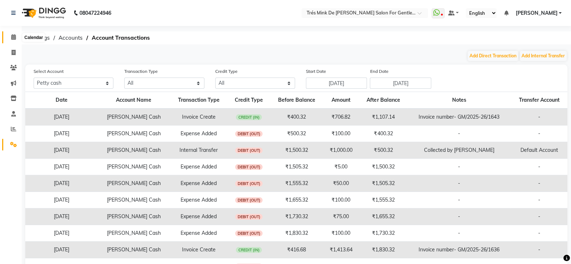
click at [13, 36] on icon at bounding box center [13, 36] width 5 height 5
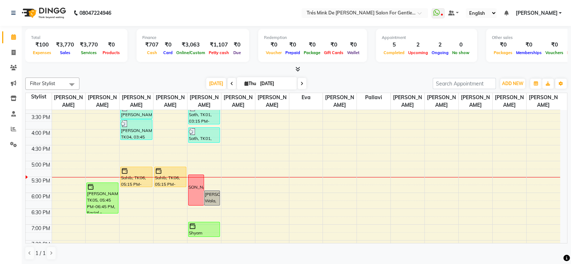
scroll to position [280, 0]
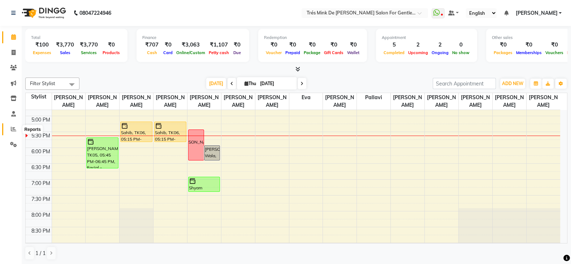
click at [11, 131] on icon at bounding box center [13, 128] width 5 height 5
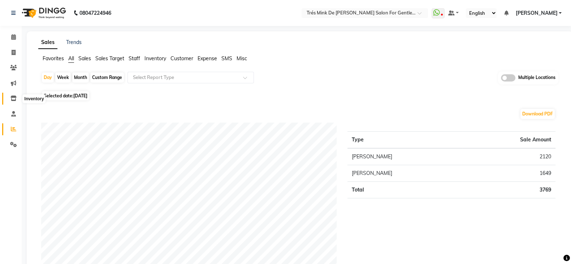
click at [15, 101] on icon at bounding box center [13, 98] width 6 height 5
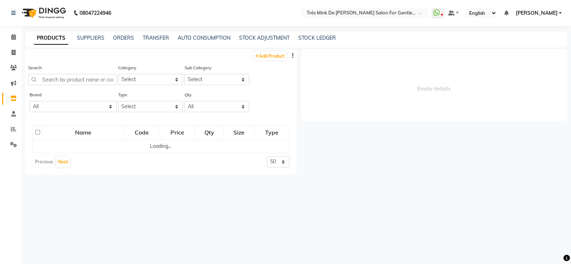
select select
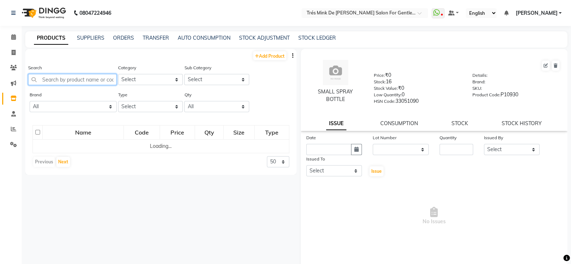
click at [49, 78] on input "text" at bounding box center [72, 79] width 88 height 11
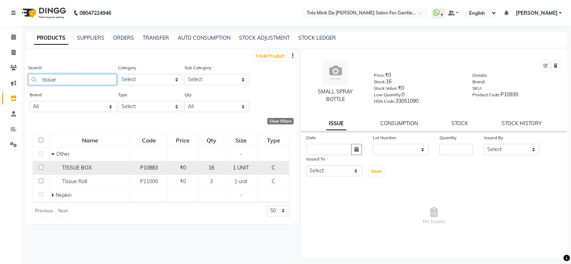
type input "tissue"
click at [110, 170] on div "TISSUE BOX" at bounding box center [89, 168] width 77 height 8
select select
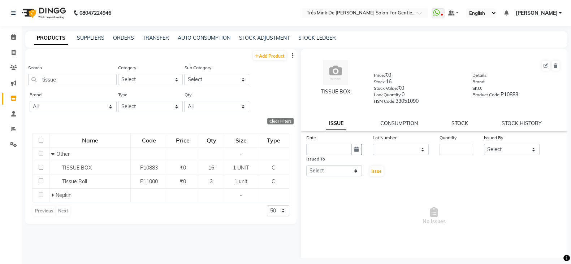
click at [457, 123] on link "STOCK" at bounding box center [459, 123] width 17 height 6
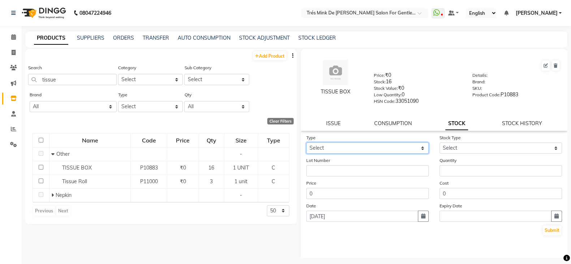
click at [370, 152] on select "Select In Out" at bounding box center [367, 148] width 122 height 11
select select "out"
click at [306, 145] on select "Select In Out" at bounding box center [367, 148] width 122 height 11
select select
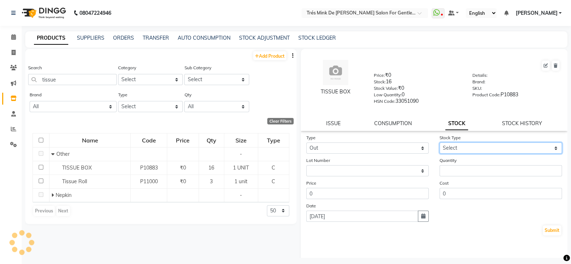
click at [460, 154] on select "Select Internal Use Damaged Expired Adjustment Return Other" at bounding box center [500, 148] width 122 height 11
select select "internal use"
click at [439, 145] on select "Select Internal Use Damaged Expired Adjustment Return Other" at bounding box center [500, 148] width 122 height 11
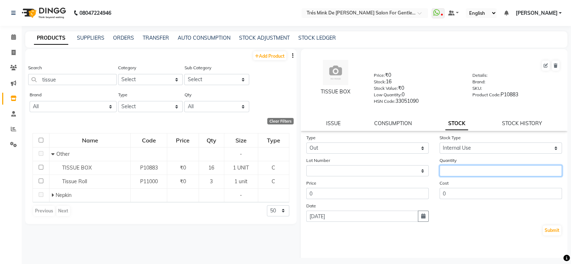
click at [451, 173] on input "number" at bounding box center [500, 170] width 122 height 11
type input "3"
click at [547, 233] on button "Submit" at bounding box center [552, 231] width 18 height 10
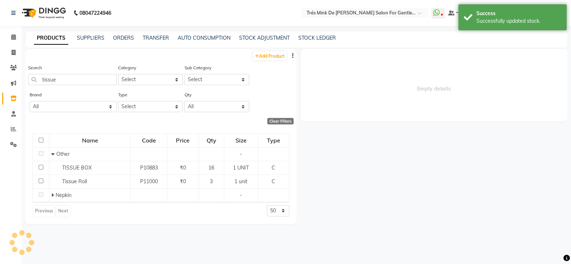
select select
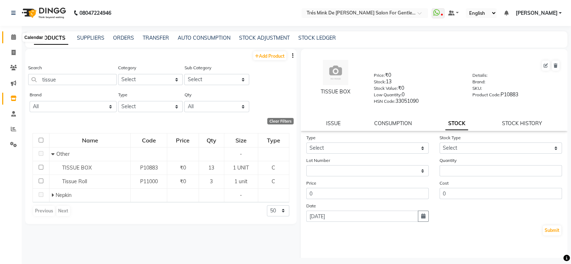
drag, startPoint x: 17, startPoint y: 37, endPoint x: 312, endPoint y: 18, distance: 296.3
click at [17, 37] on span at bounding box center [13, 37] width 13 height 8
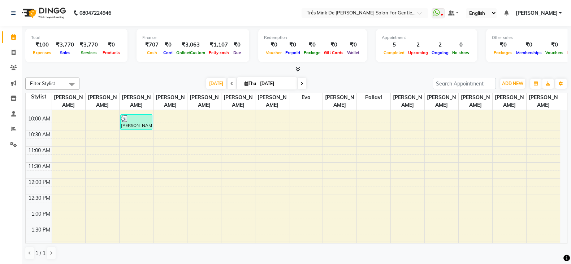
scroll to position [45, 0]
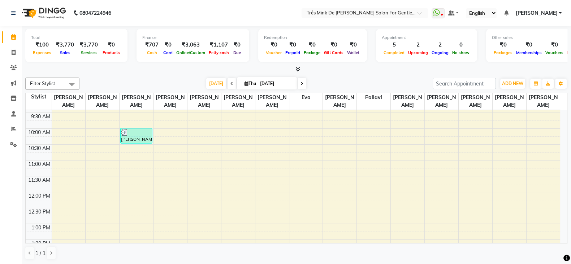
click at [264, 78] on input "[DATE]" at bounding box center [276, 83] width 36 height 11
select select "9"
select select "2025"
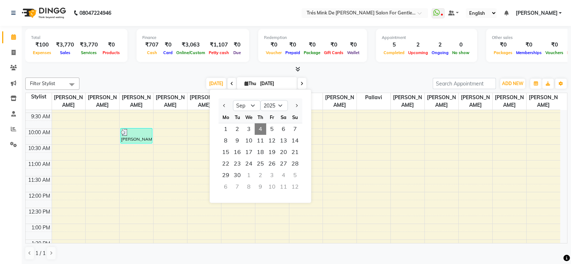
click at [335, 71] on div at bounding box center [296, 70] width 542 height 8
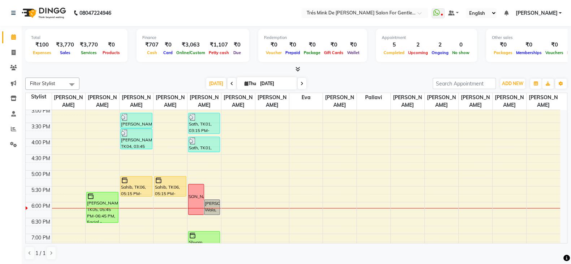
scroll to position [270, 0]
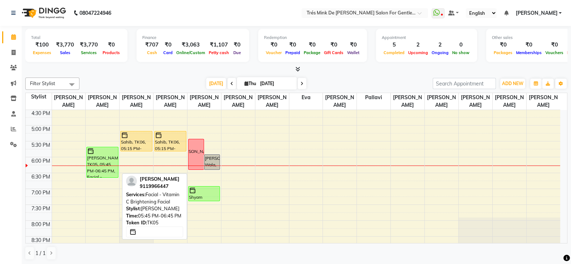
click at [99, 159] on div "[PERSON_NAME], TK05, 05:45 PM-06:45 PM, Facial - Vitamin C Brightening Facial" at bounding box center [102, 162] width 31 height 30
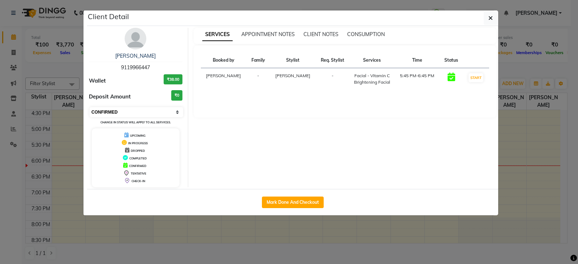
click at [114, 114] on select "Select IN SERVICE CONFIRMED TENTATIVE CHECK IN MARK DONE DROPPED UPCOMING" at bounding box center [137, 112] width 94 height 10
select select "7"
click at [90, 107] on select "Select IN SERVICE CONFIRMED TENTATIVE CHECK IN MARK DONE DROPPED UPCOMING" at bounding box center [137, 112] width 94 height 10
click at [496, 16] on button "button" at bounding box center [490, 18] width 14 height 14
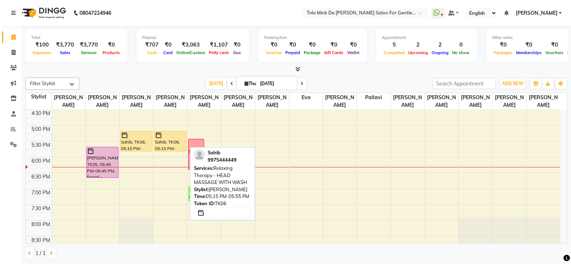
click at [175, 139] on div "Sahib, TK06, 05:15 PM-05:55 PM, Relaxing Therapy - HEAD MASSAGE WITH WASH" at bounding box center [170, 141] width 31 height 20
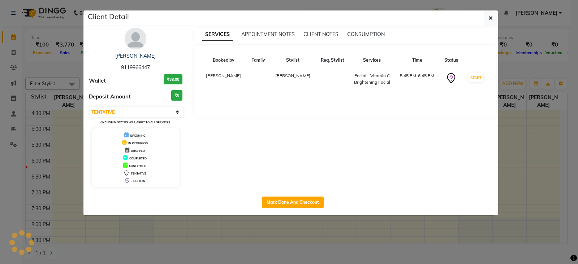
select select "1"
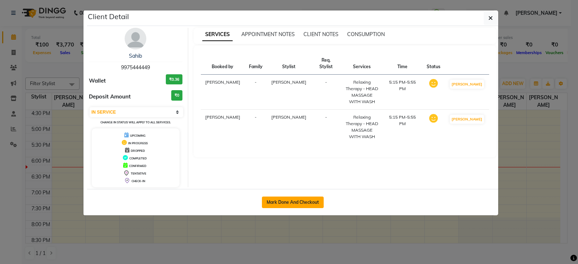
click at [308, 197] on button "Mark Done And Checkout" at bounding box center [293, 203] width 62 height 12
select select "service"
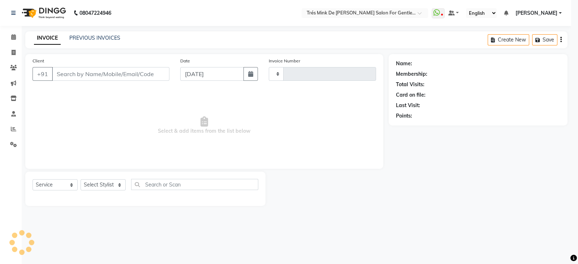
type input "1646"
select select "4236"
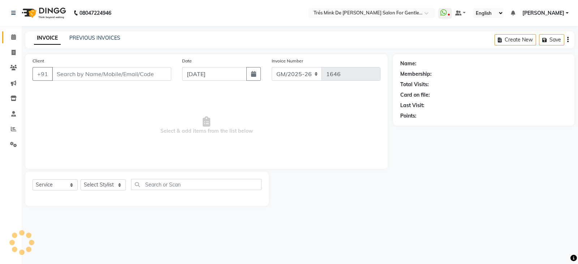
type input "9975444449"
select select "18143"
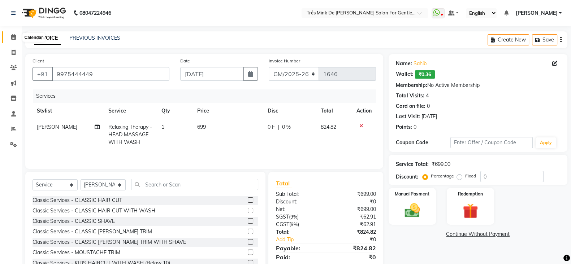
click at [11, 39] on icon at bounding box center [13, 36] width 5 height 5
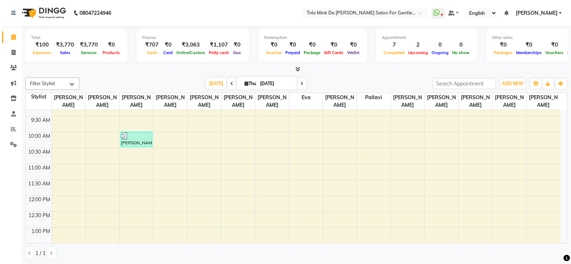
scroll to position [226, 0]
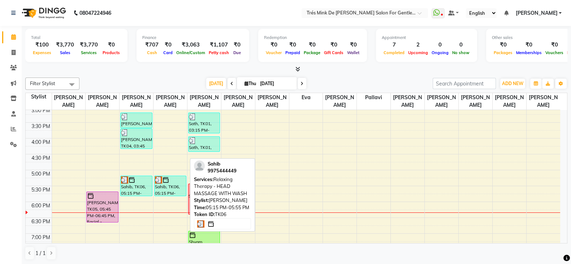
click at [170, 186] on div "Sahib, TK06, 05:15 PM-05:55 PM, Relaxing Therapy - HEAD MASSAGE WITH WASH" at bounding box center [170, 186] width 31 height 20
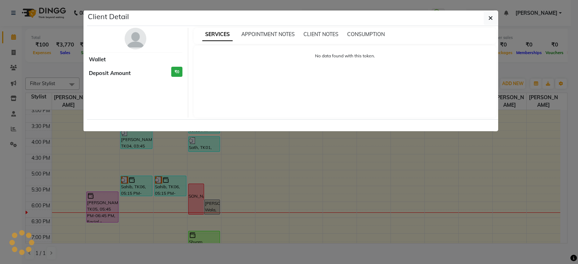
select select "3"
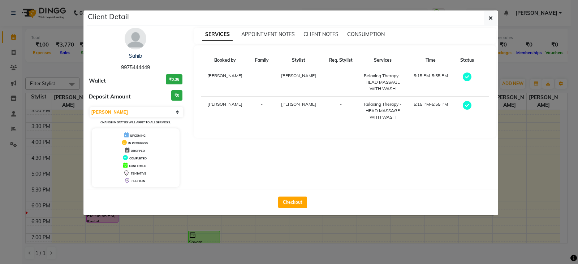
click at [283, 198] on button "Checkout" at bounding box center [292, 203] width 29 height 12
select select "service"
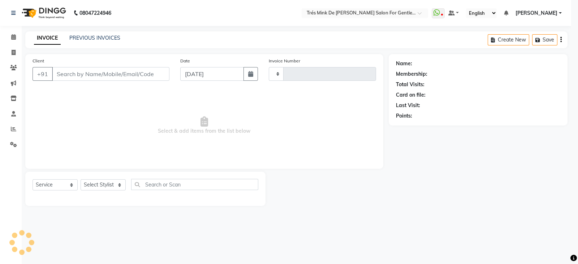
type input "1646"
select select "4236"
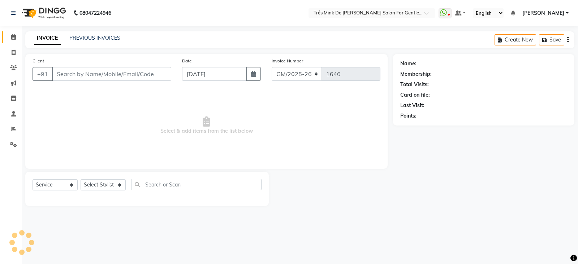
type input "9975444449"
select select "49624"
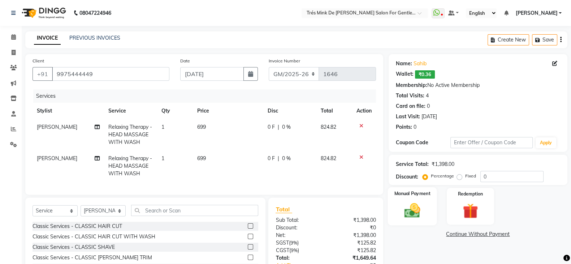
click at [413, 201] on img at bounding box center [412, 210] width 26 height 18
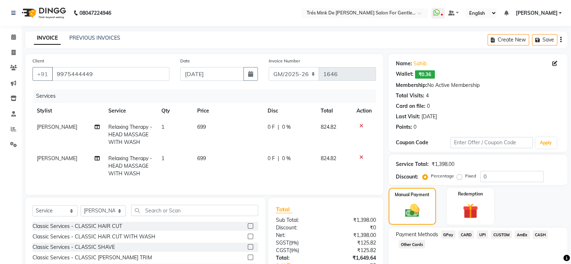
scroll to position [58, 0]
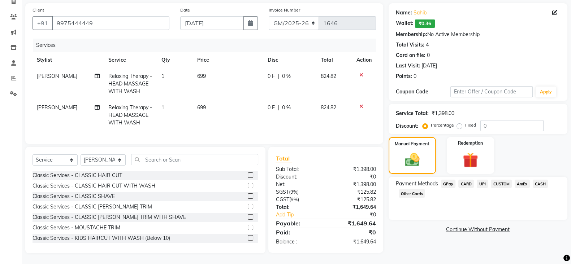
click at [467, 180] on span "CARD" at bounding box center [466, 184] width 16 height 8
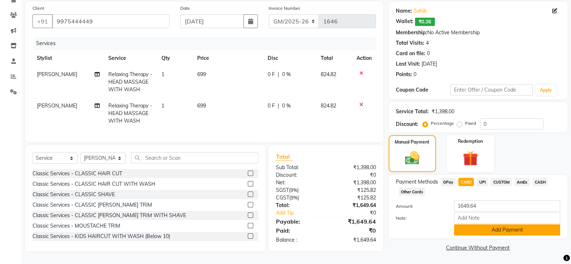
click at [471, 226] on button "Add Payment" at bounding box center [507, 230] width 106 height 11
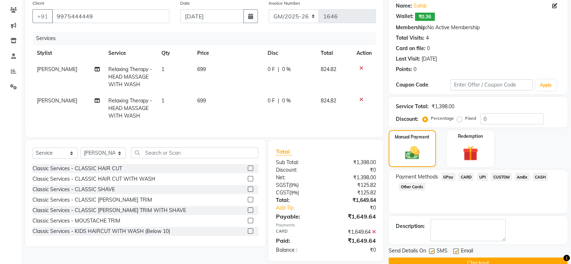
scroll to position [73, 0]
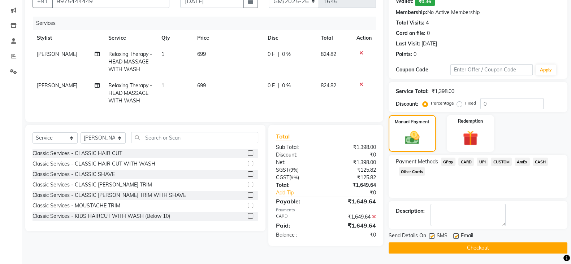
click at [476, 251] on button "Checkout" at bounding box center [477, 248] width 179 height 11
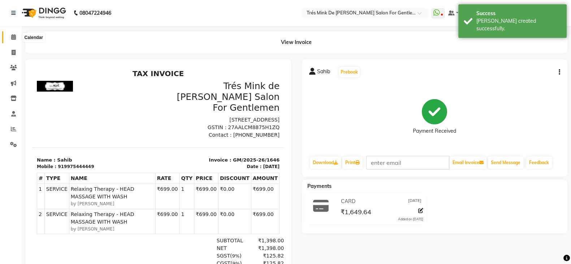
click at [12, 37] on icon at bounding box center [13, 36] width 5 height 5
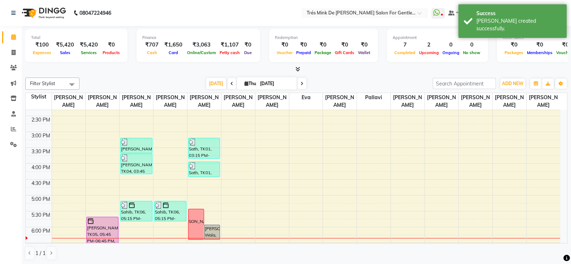
scroll to position [271, 0]
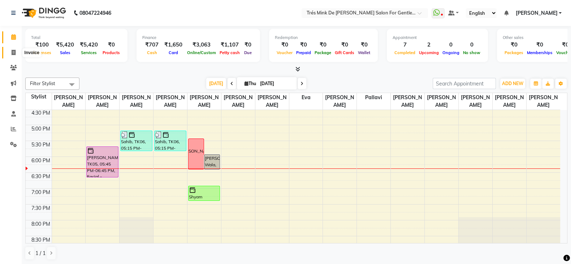
click at [13, 52] on icon at bounding box center [14, 52] width 4 height 5
select select "service"
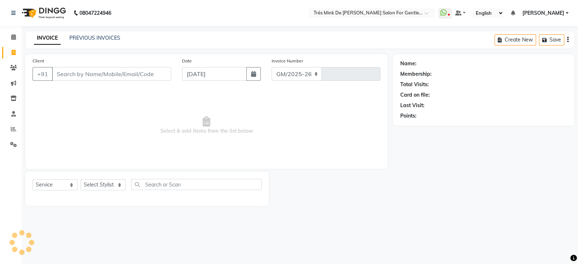
select select "4236"
type input "1647"
click at [83, 38] on link "PREVIOUS INVOICES" at bounding box center [94, 38] width 51 height 6
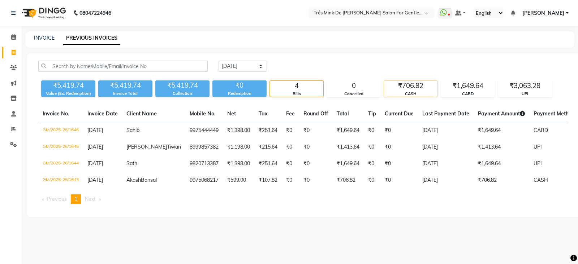
click at [414, 91] on div "CASH" at bounding box center [410, 94] width 53 height 6
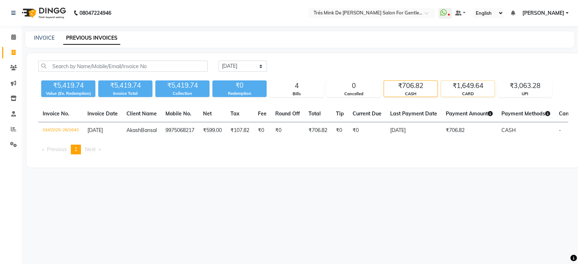
click at [466, 92] on div "CARD" at bounding box center [467, 94] width 53 height 6
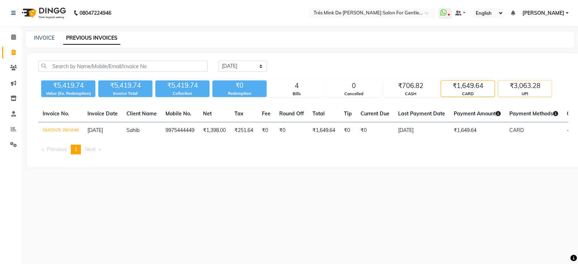
click at [508, 87] on div "₹3,063.28" at bounding box center [524, 86] width 53 height 10
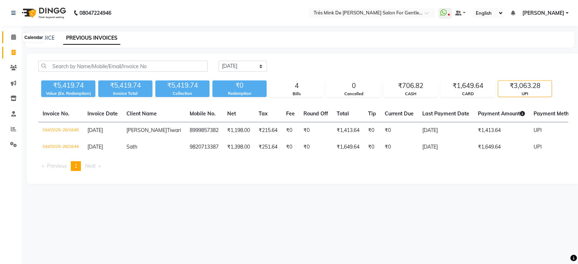
click at [13, 39] on icon at bounding box center [13, 36] width 5 height 5
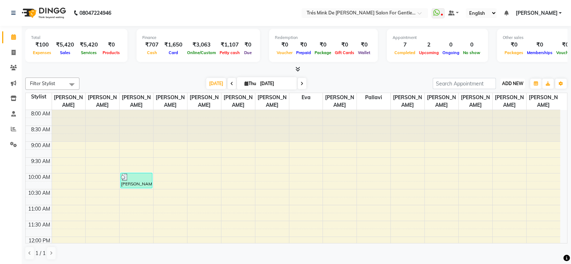
click at [510, 88] on button "ADD NEW Toggle Dropdown" at bounding box center [512, 84] width 25 height 10
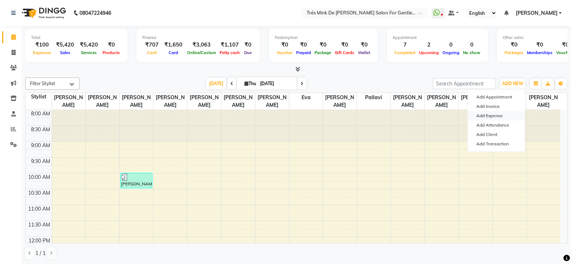
click at [496, 117] on link "Add Expense" at bounding box center [496, 115] width 57 height 9
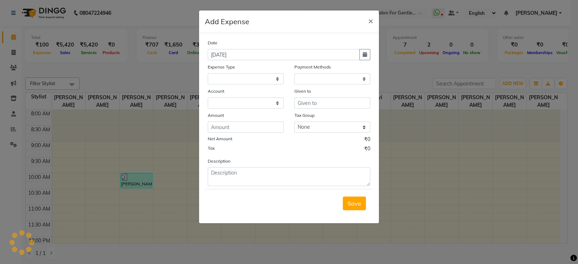
select select
select select "1"
select select "1898"
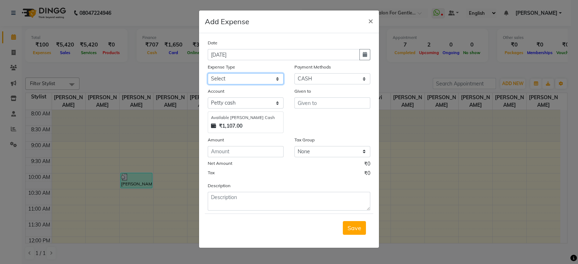
click at [240, 84] on select "Select Advance Salary Bank charges Car maintenance Cash transfer to bank Cash t…" at bounding box center [246, 78] width 76 height 11
select select "10"
click at [208, 74] on select "Select Advance Salary Bank charges Car maintenance Cash transfer to bank Cash t…" at bounding box center [246, 78] width 76 height 11
click at [310, 105] on input "text" at bounding box center [332, 102] width 76 height 11
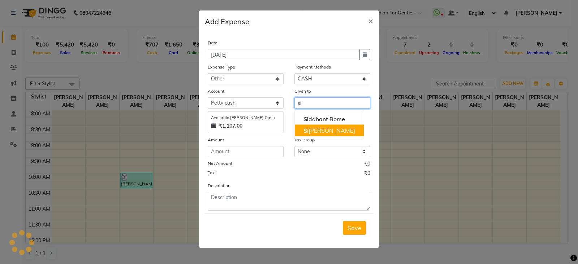
click at [312, 132] on ngb-highlight "Si [PERSON_NAME]" at bounding box center [329, 130] width 52 height 7
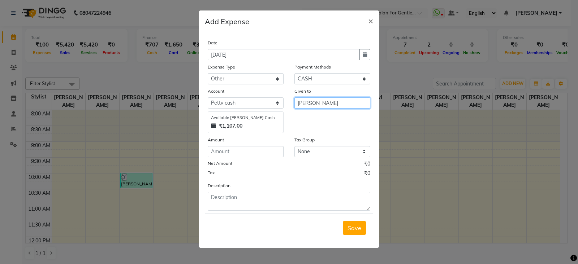
type input "[PERSON_NAME]"
click at [233, 151] on input "number" at bounding box center [246, 151] width 76 height 11
type input "1"
type input "5"
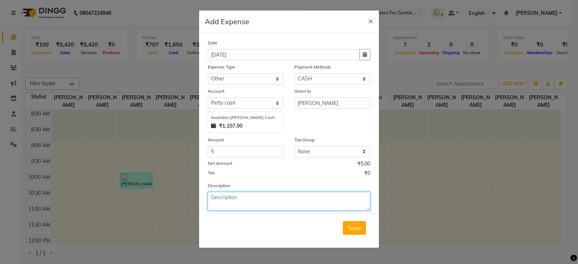
click at [235, 196] on textarea at bounding box center [289, 201] width 162 height 19
type textarea "Donation"
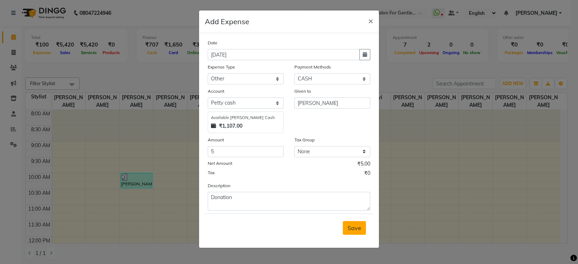
click at [353, 232] on span "Save" at bounding box center [354, 228] width 14 height 7
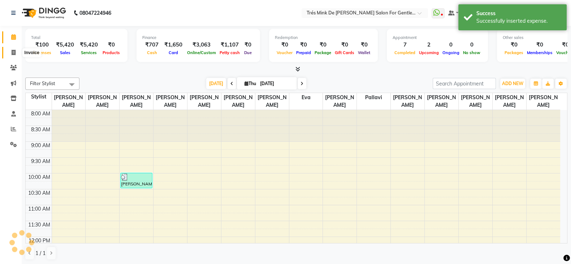
click at [14, 49] on span at bounding box center [13, 53] width 13 height 8
select select "service"
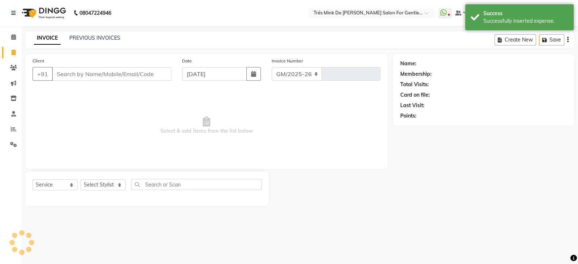
select select "4236"
type input "1647"
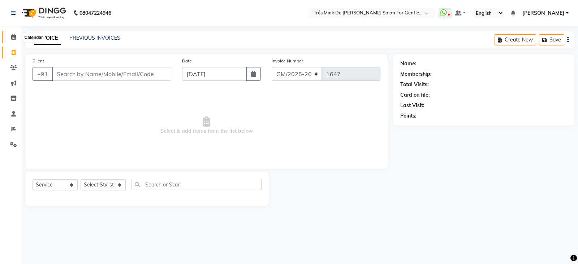
click at [16, 38] on span at bounding box center [13, 37] width 13 height 8
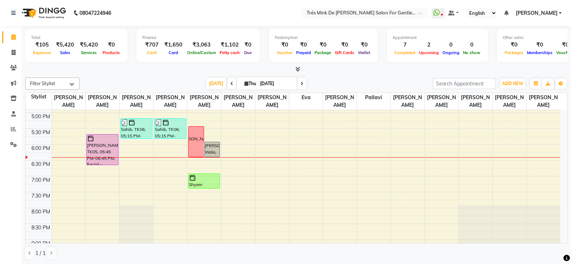
scroll to position [270, 0]
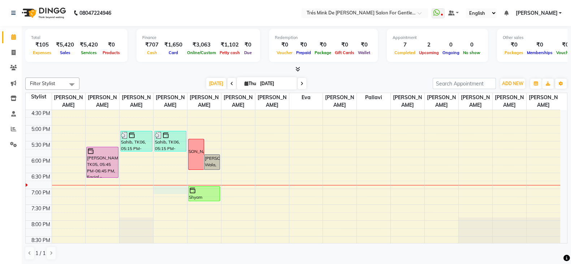
click at [160, 188] on div "8:00 AM 8:30 AM 9:00 AM 9:30 AM 10:00 AM 10:30 AM 11:00 AM 11:30 AM 12:00 PM 12…" at bounding box center [293, 94] width 534 height 508
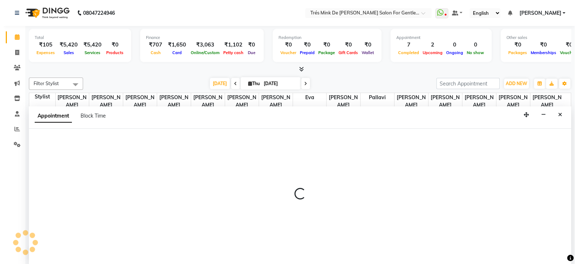
scroll to position [0, 0]
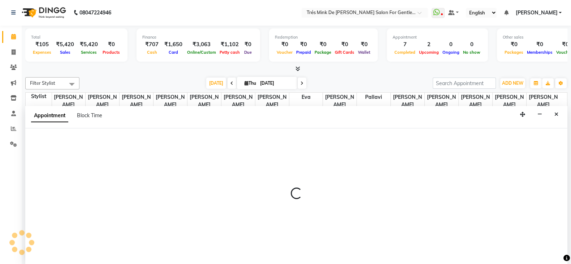
select select "49624"
select select "1140"
select select "tentative"
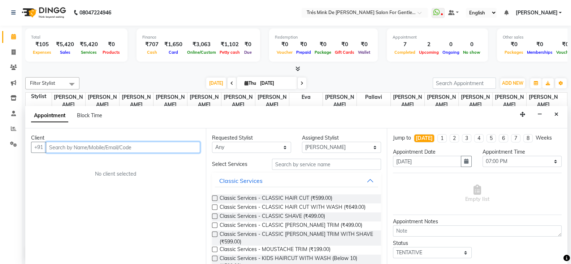
click at [111, 146] on input "text" at bounding box center [123, 147] width 154 height 11
type input "8208492828"
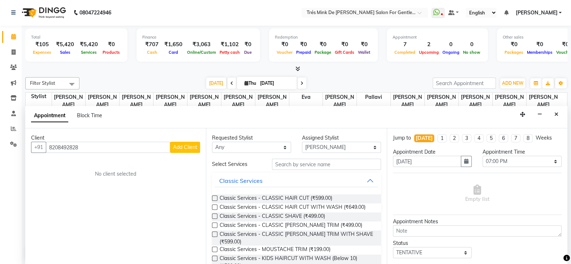
click at [192, 142] on button "Add Client" at bounding box center [185, 147] width 30 height 11
select select "22"
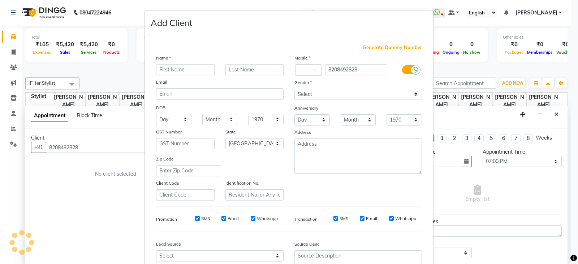
click at [188, 74] on input "text" at bounding box center [185, 69] width 58 height 11
click at [201, 73] on input "text" at bounding box center [185, 69] width 58 height 11
type input "Devans"
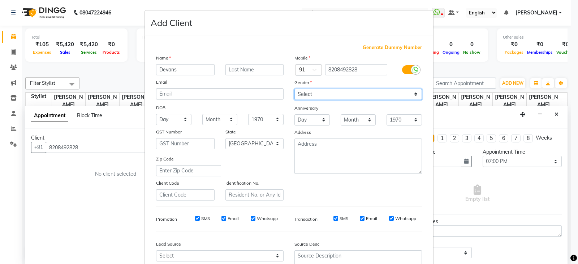
click at [350, 93] on select "Select [DEMOGRAPHIC_DATA] [DEMOGRAPHIC_DATA] Other Prefer Not To Say" at bounding box center [357, 94] width 127 height 11
select select "[DEMOGRAPHIC_DATA]"
click at [294, 89] on select "Select [DEMOGRAPHIC_DATA] [DEMOGRAPHIC_DATA] Other Prefer Not To Say" at bounding box center [357, 94] width 127 height 11
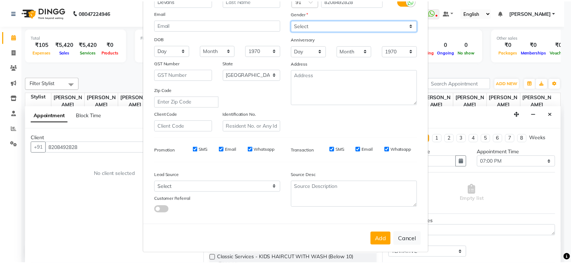
scroll to position [73, 0]
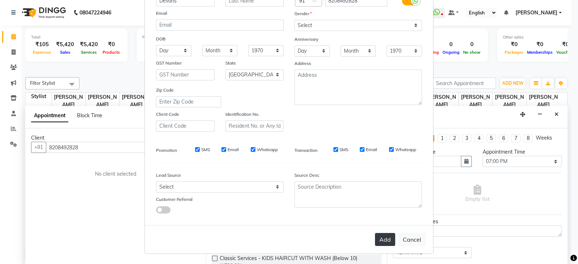
click at [385, 237] on button "Add" at bounding box center [385, 239] width 20 height 13
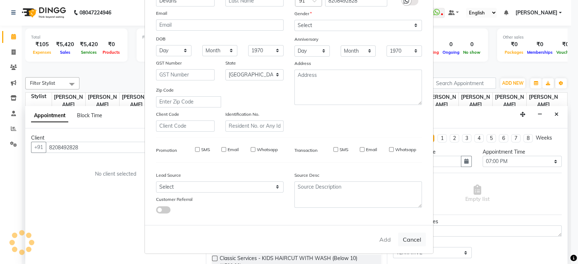
select select
select select "null"
select select
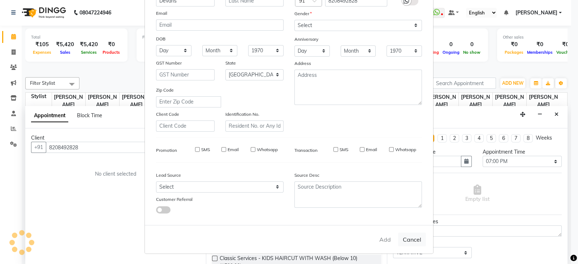
select select
checkbox input "false"
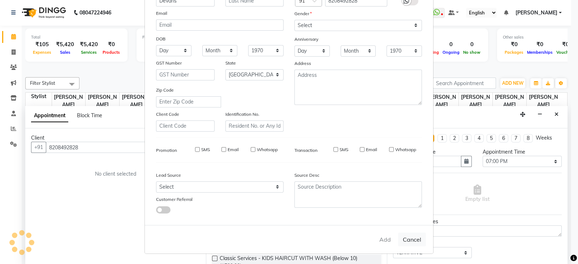
checkbox input "false"
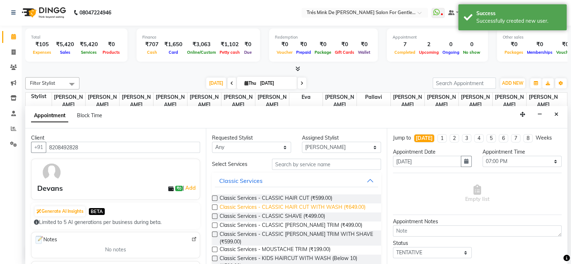
click at [309, 208] on span "Classic Services - CLASSIC HAIR CUT WITH WASH (₹649.00)" at bounding box center [292, 208] width 146 height 9
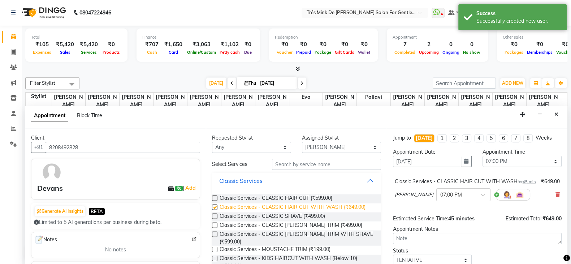
checkbox input "false"
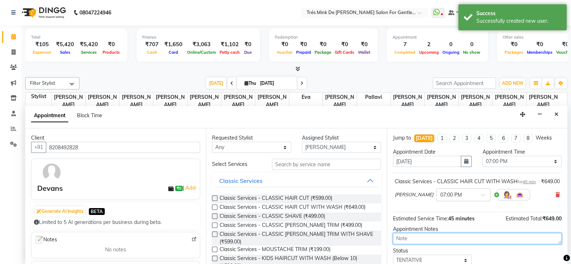
click at [419, 244] on textarea at bounding box center [477, 238] width 169 height 11
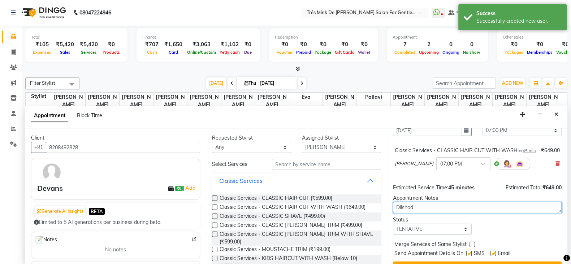
scroll to position [54, 0]
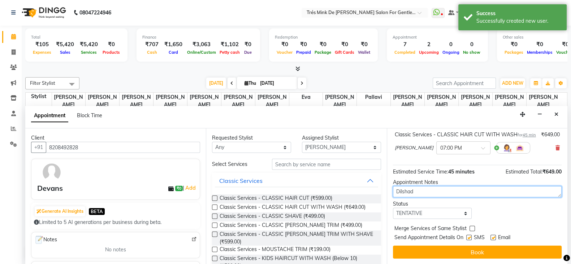
type textarea "Dilshad"
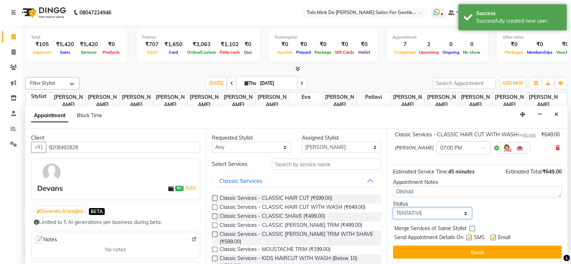
click at [431, 213] on select "Select TENTATIVE CONFIRM CHECK-IN UPCOMING" at bounding box center [432, 213] width 79 height 11
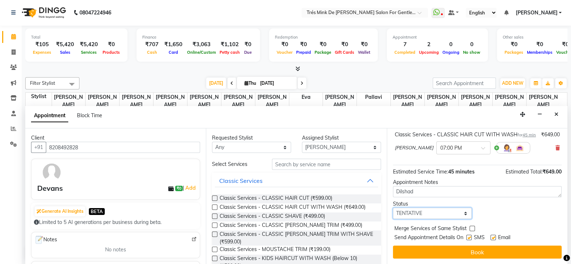
select select "confirm booking"
click at [393, 208] on select "Select TENTATIVE CONFIRM CHECK-IN UPCOMING" at bounding box center [432, 213] width 79 height 11
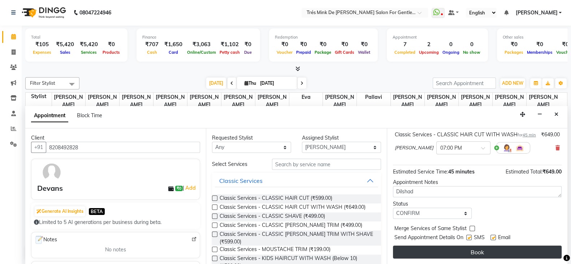
click at [421, 254] on button "Book" at bounding box center [477, 252] width 169 height 13
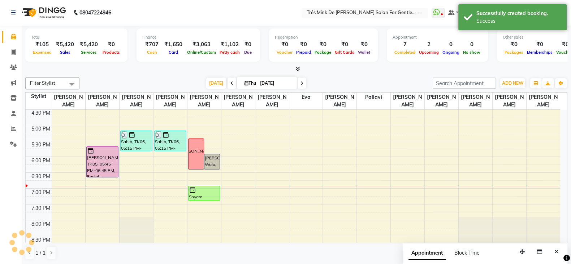
scroll to position [0, 0]
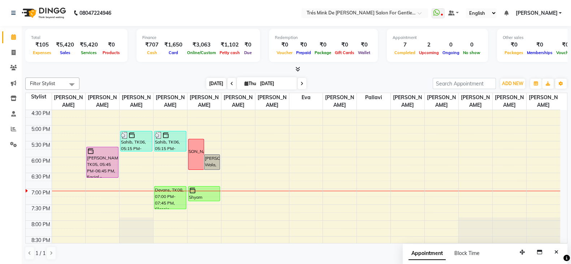
click at [217, 84] on span "[DATE]" at bounding box center [216, 83] width 20 height 11
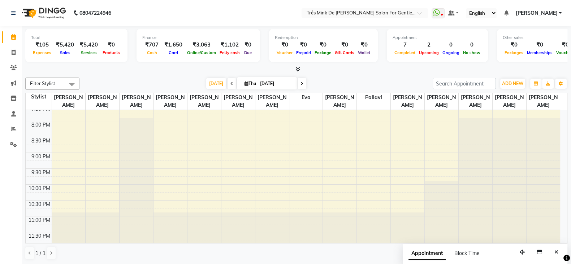
scroll to position [325, 0]
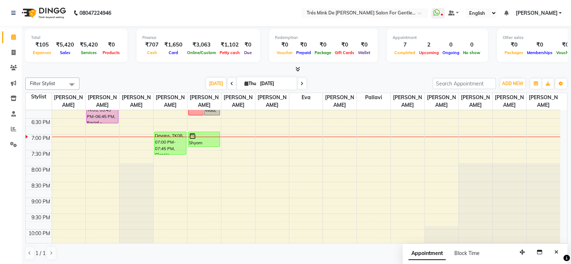
click at [170, 164] on div "8:00 AM 8:30 AM 9:00 AM 9:30 AM 10:00 AM 10:30 AM 11:00 AM 11:30 AM 12:00 PM 12…" at bounding box center [293, 39] width 534 height 508
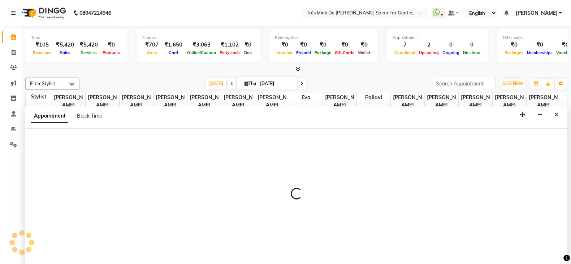
select select "49624"
select select "1200"
select select "tentative"
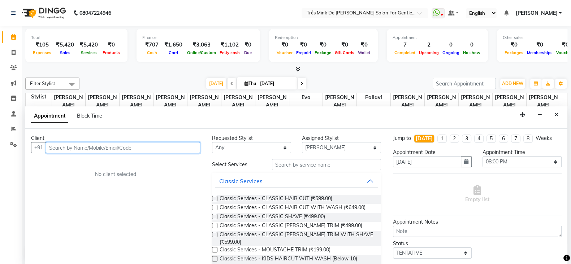
scroll to position [0, 0]
click at [114, 145] on input "text" at bounding box center [123, 147] width 154 height 11
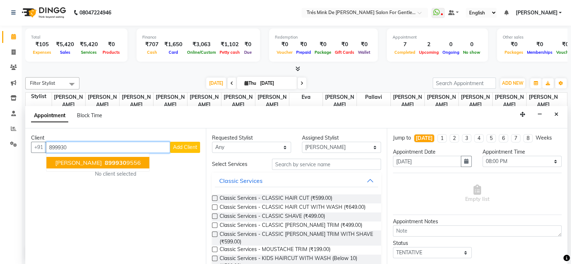
click at [104, 168] on button "[PERSON_NAME] 899930 9556" at bounding box center [98, 163] width 103 height 12
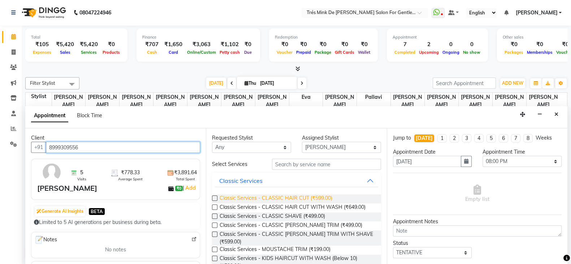
type input "8999309556"
click at [325, 195] on span "Classic Services - CLASSIC HAIR CUT (₹599.00)" at bounding box center [275, 199] width 113 height 9
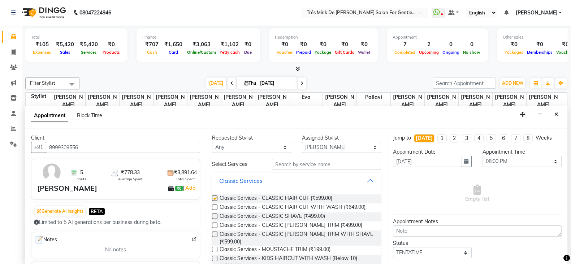
checkbox input "false"
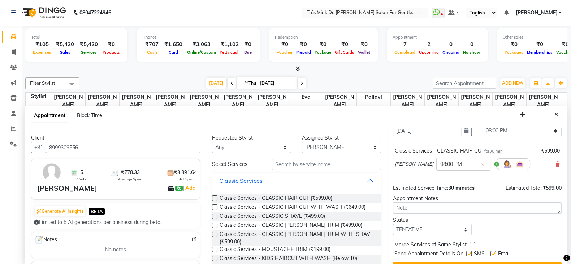
scroll to position [45, 0]
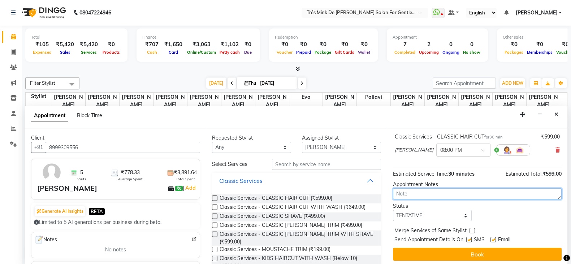
click at [427, 194] on textarea at bounding box center [477, 193] width 169 height 11
type textarea "[PERSON_NAME]"
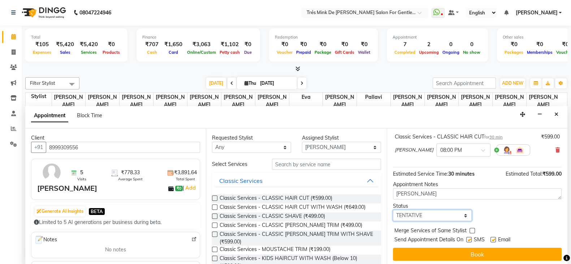
click at [440, 210] on select "Select TENTATIVE CONFIRM CHECK-IN UPCOMING" at bounding box center [432, 215] width 79 height 11
click at [393, 210] on select "Select TENTATIVE CONFIRM CHECK-IN UPCOMING" at bounding box center [432, 215] width 79 height 11
click at [446, 216] on select "Select TENTATIVE CONFIRM CHECK-IN UPCOMING" at bounding box center [432, 215] width 79 height 11
select select "confirm booking"
click at [393, 210] on select "Select TENTATIVE CONFIRM CHECK-IN UPCOMING" at bounding box center [432, 215] width 79 height 11
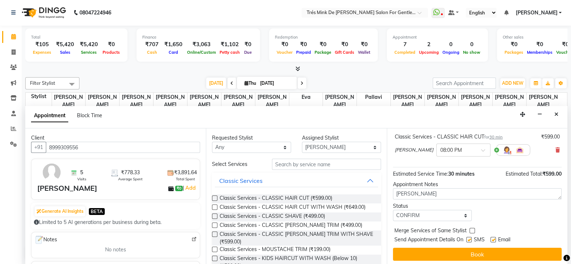
click at [458, 252] on button "Book" at bounding box center [477, 254] width 169 height 13
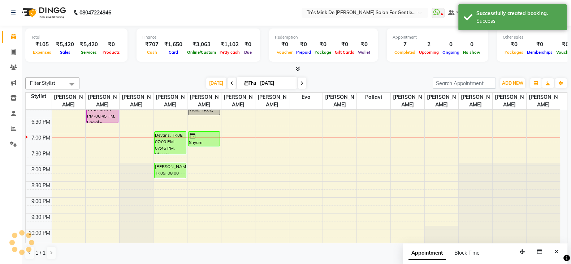
scroll to position [0, 0]
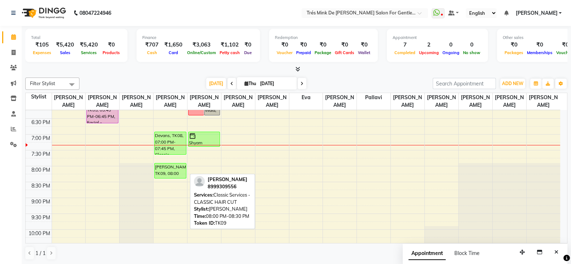
click at [166, 175] on div "[PERSON_NAME], TK09, 08:00 PM-08:30 PM, Classic Services - CLASSIC HAIR CUT" at bounding box center [170, 171] width 31 height 15
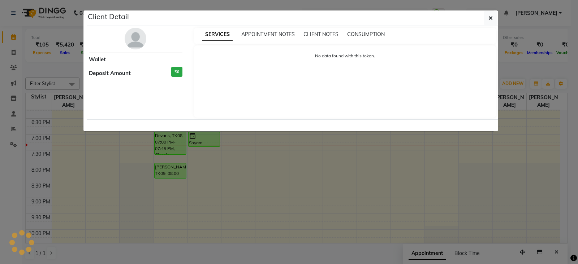
select select "6"
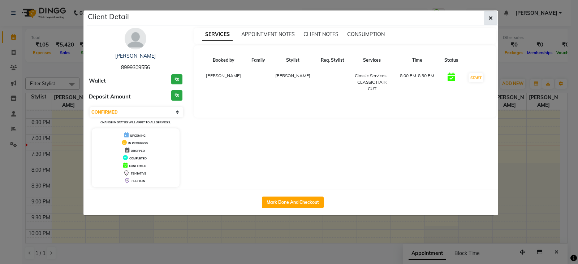
click at [488, 15] on icon "button" at bounding box center [490, 18] width 4 height 6
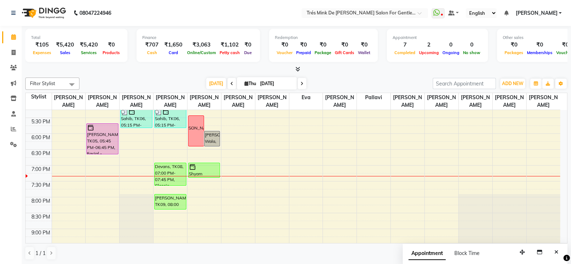
scroll to position [280, 0]
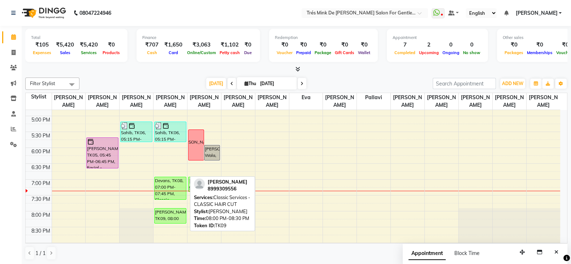
click at [158, 216] on div "[PERSON_NAME], TK09, 08:00 PM-08:30 PM, Classic Services - CLASSIC HAIR CUT" at bounding box center [170, 216] width 31 height 15
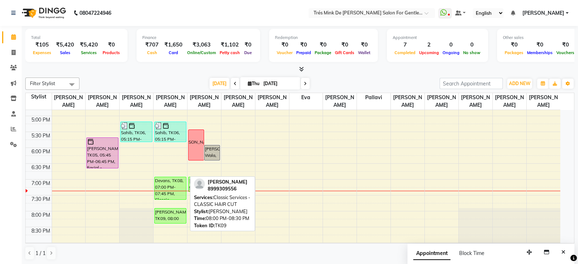
select select "6"
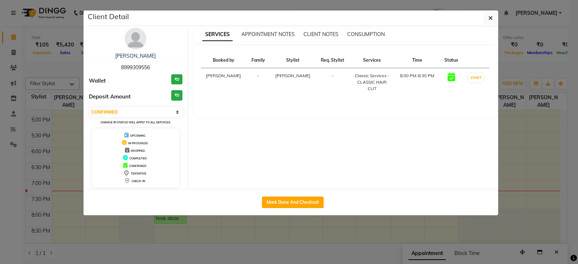
click at [132, 32] on img at bounding box center [136, 39] width 22 height 22
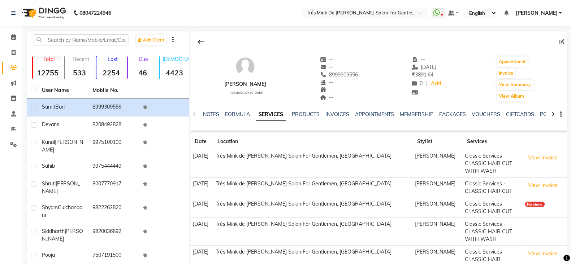
scroll to position [55, 0]
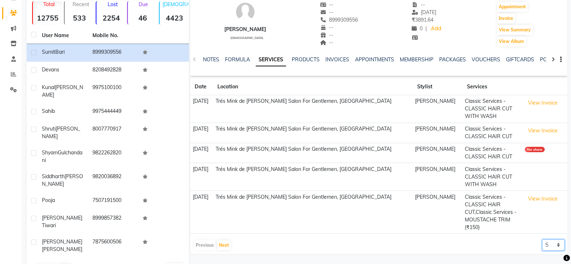
click at [546, 243] on select "5 10 50 100 500" at bounding box center [553, 245] width 22 height 11
select select "500"
click at [542, 240] on select "5 10 50 100 500" at bounding box center [553, 245] width 22 height 11
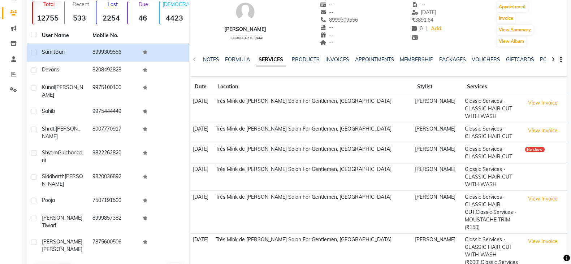
scroll to position [105, 0]
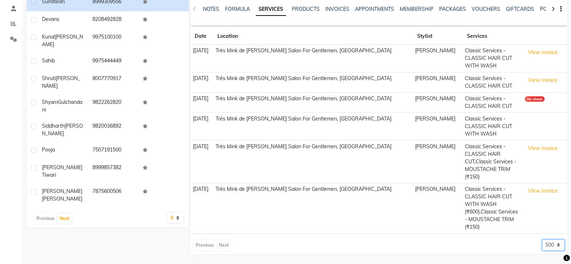
click at [553, 247] on select "5 10 50 100 500" at bounding box center [553, 245] width 22 height 11
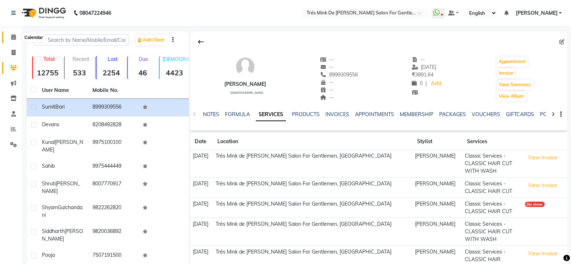
click at [9, 35] on span at bounding box center [13, 37] width 13 height 8
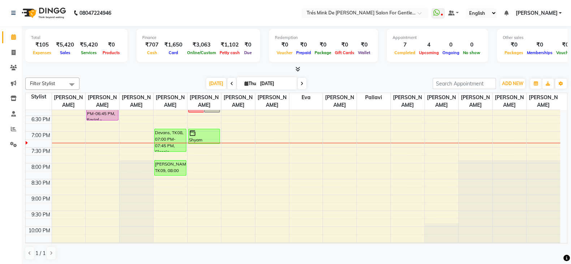
scroll to position [271, 0]
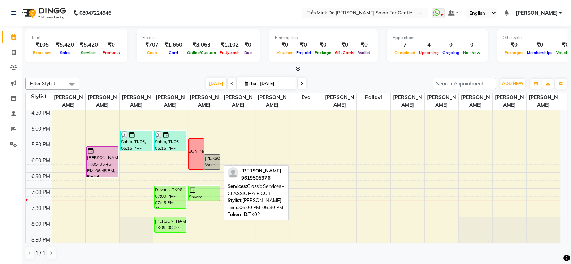
click at [213, 164] on div "[PERSON_NAME] Wala, TK02, 06:00 PM-06:30 PM, Classic Services - CLASSIC HAIR CUT" at bounding box center [211, 162] width 15 height 14
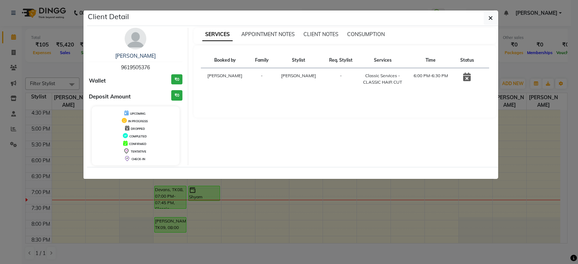
drag, startPoint x: 152, startPoint y: 68, endPoint x: 112, endPoint y: 69, distance: 40.1
click at [112, 69] on div "[PERSON_NAME] Wala 9619505376" at bounding box center [136, 61] width 94 height 19
copy span "9619505376"
click at [487, 11] on button "button" at bounding box center [490, 18] width 14 height 14
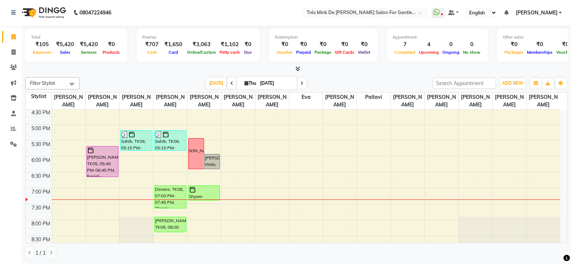
scroll to position [316, 0]
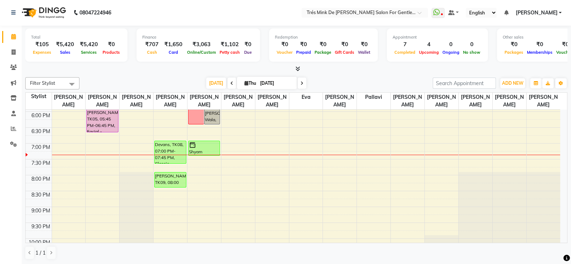
click at [197, 165] on div "8:00 AM 8:30 AM 9:00 AM 9:30 AM 10:00 AM 10:30 AM 11:00 AM 11:30 AM 12:00 PM 12…" at bounding box center [293, 48] width 534 height 508
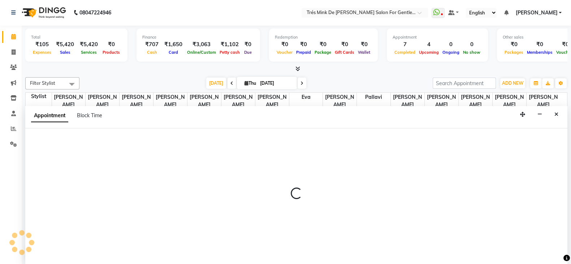
select select "37745"
select select "1185"
select select "tentative"
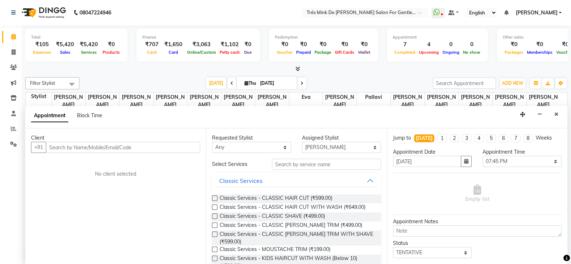
click at [110, 145] on input "text" at bounding box center [123, 147] width 154 height 11
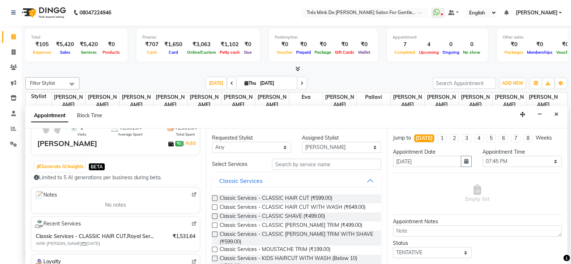
scroll to position [90, 0]
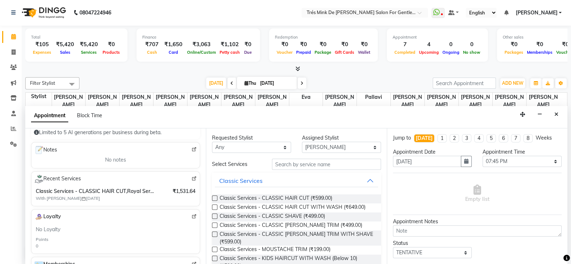
type input "9619505376"
click at [251, 201] on span "Classic Services - CLASSIC HAIR CUT (₹599.00)" at bounding box center [275, 199] width 113 height 9
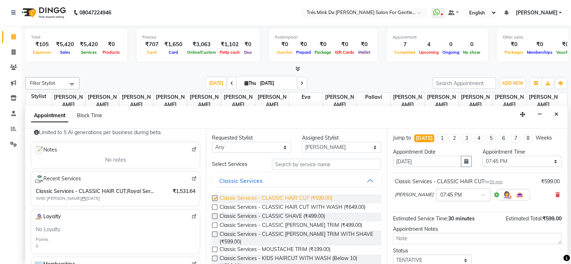
checkbox input "false"
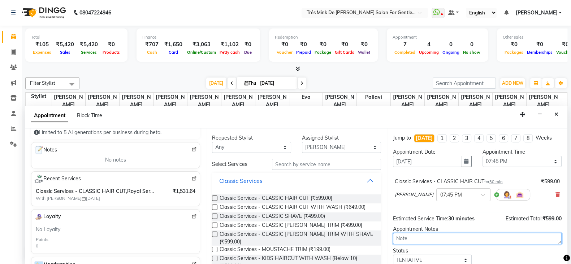
click at [409, 233] on textarea at bounding box center [477, 238] width 169 height 11
click at [417, 235] on textarea at bounding box center [477, 238] width 169 height 11
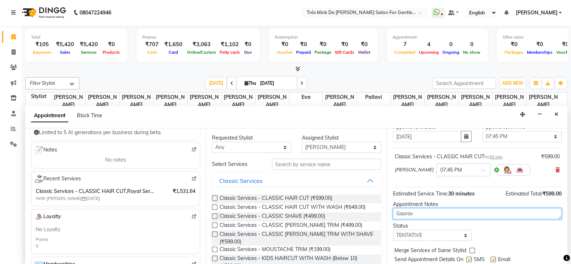
scroll to position [45, 0]
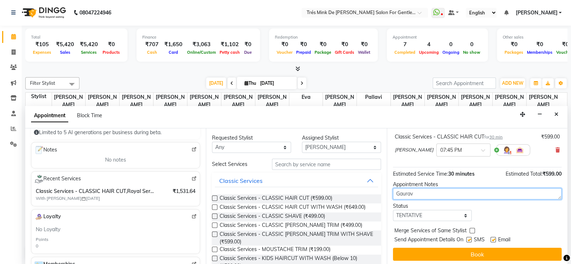
type textarea "Gaurav"
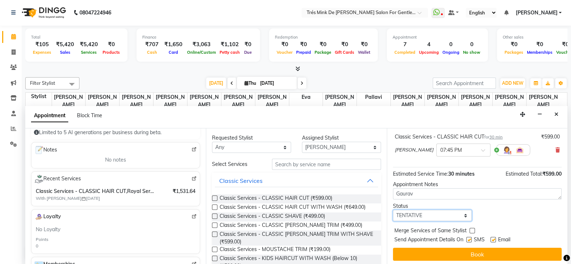
click at [418, 214] on select "Select TENTATIVE CONFIRM CHECK-IN UPCOMING" at bounding box center [432, 215] width 79 height 11
select select "upcoming"
click at [393, 210] on select "Select TENTATIVE CONFIRM CHECK-IN UPCOMING" at bounding box center [432, 215] width 79 height 11
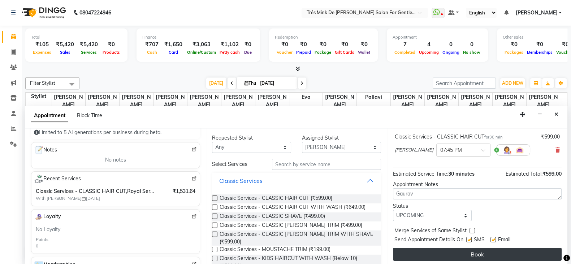
click at [410, 253] on button "Book" at bounding box center [477, 254] width 169 height 13
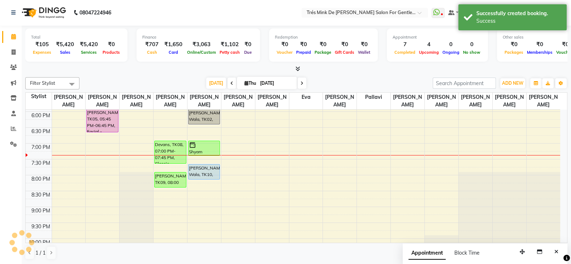
scroll to position [0, 0]
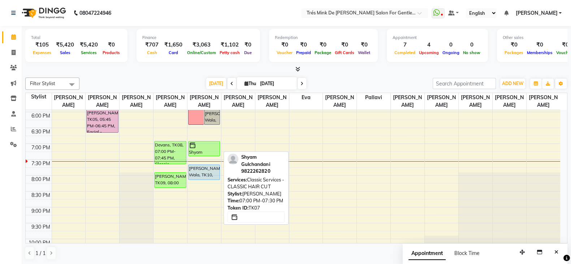
click at [217, 147] on div at bounding box center [204, 145] width 31 height 7
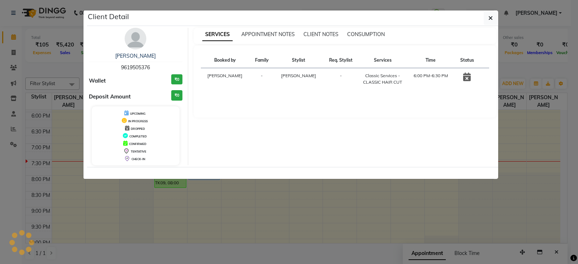
select select "6"
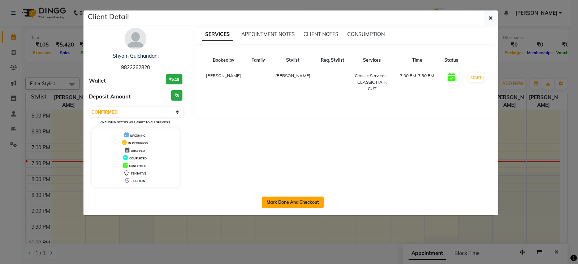
click at [273, 201] on button "Mark Done And Checkout" at bounding box center [293, 203] width 62 height 12
select select "service"
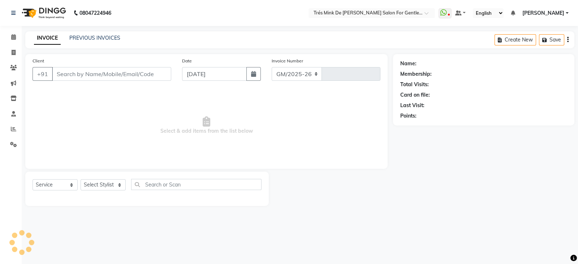
select select "4236"
type input "1647"
type input "9822262820"
select select "37745"
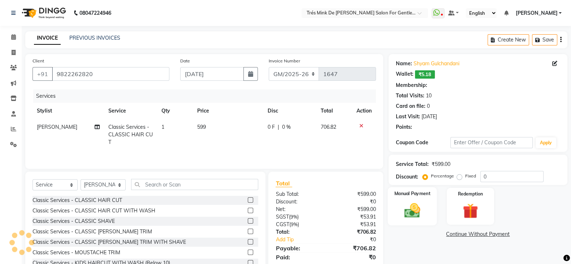
click at [421, 201] on img at bounding box center [412, 210] width 26 height 18
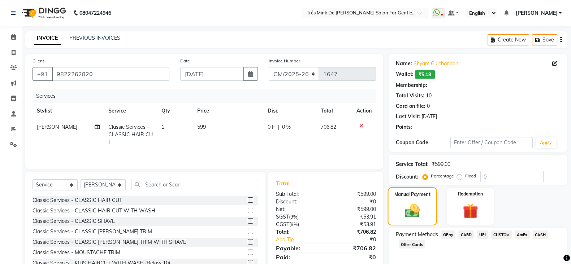
scroll to position [27, 0]
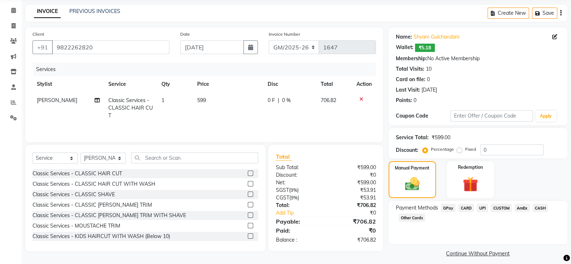
click at [486, 207] on span "UPI" at bounding box center [482, 208] width 11 height 8
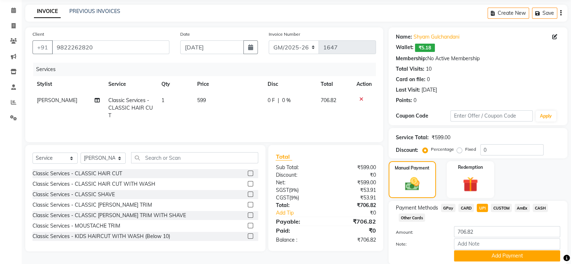
click at [542, 210] on span "CASH" at bounding box center [540, 208] width 16 height 8
click at [547, 232] on input "706.82" at bounding box center [507, 231] width 106 height 11
type input "710"
click at [530, 256] on button "Add Payment" at bounding box center [507, 256] width 106 height 11
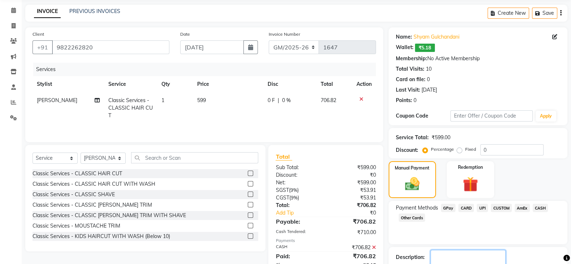
click at [488, 250] on textarea at bounding box center [467, 261] width 75 height 22
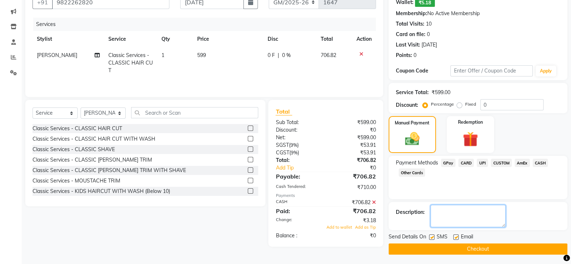
click at [484, 208] on textarea at bounding box center [467, 216] width 75 height 22
click at [474, 217] on textarea at bounding box center [467, 216] width 75 height 22
type textarea "[PERSON_NAME]"
click at [345, 228] on span "Add to wallet" at bounding box center [339, 227] width 26 height 5
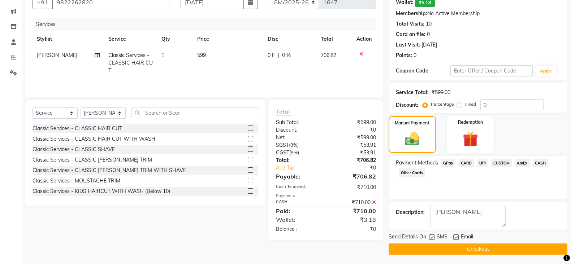
scroll to position [73, 0]
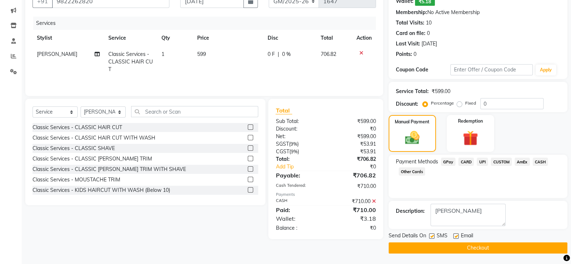
click at [446, 250] on button "Checkout" at bounding box center [477, 248] width 179 height 11
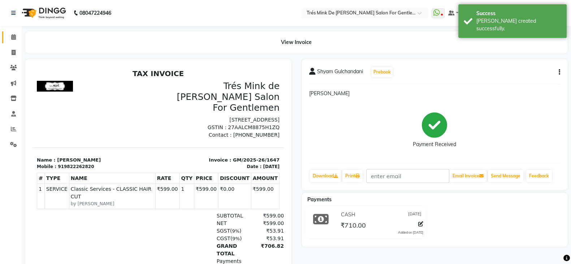
click at [5, 40] on link "Calendar" at bounding box center [10, 37] width 17 height 12
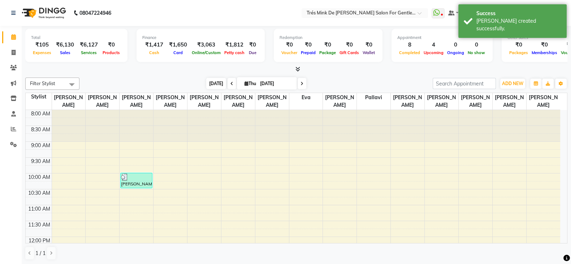
click at [217, 82] on span "[DATE]" at bounding box center [216, 83] width 20 height 11
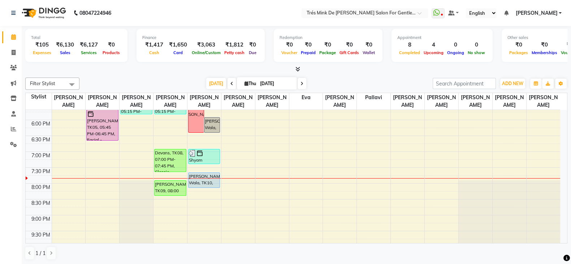
scroll to position [301, 0]
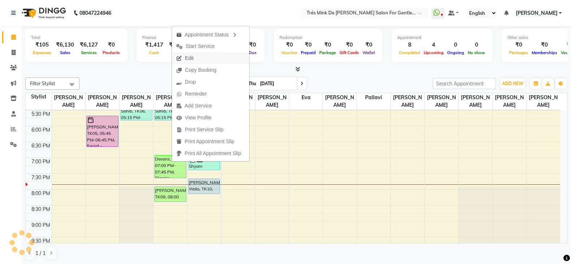
click at [186, 57] on span "Edit" at bounding box center [189, 59] width 9 height 8
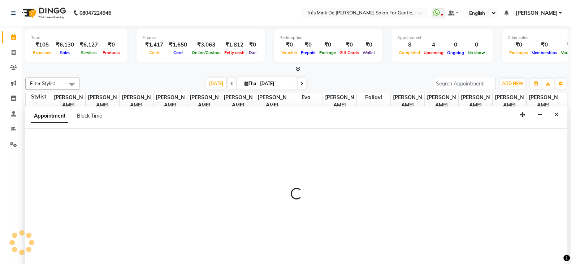
scroll to position [0, 0]
select select "tentative"
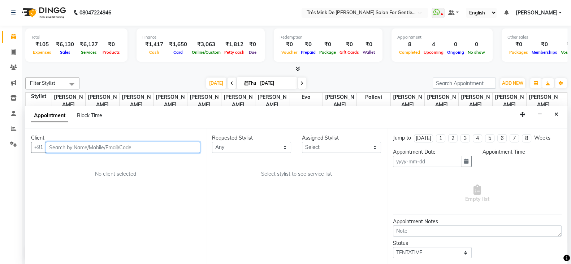
type input "[DATE]"
type textarea "Dilshad"
select select "confirm booking"
select select "1140"
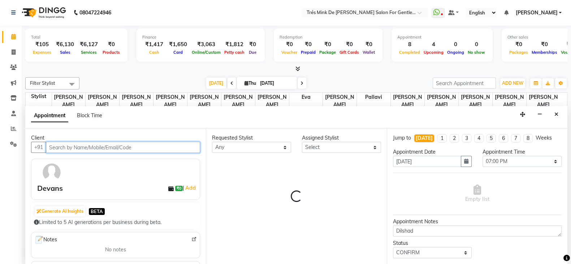
select select "49624"
select select "1507"
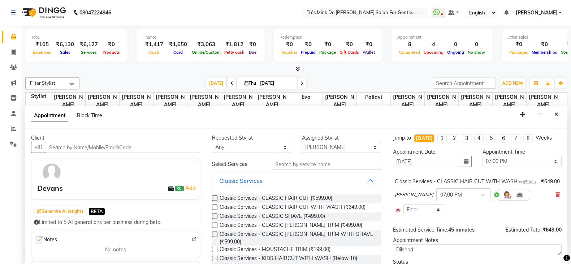
click at [547, 200] on div "[PERSON_NAME] × 07:00 PM" at bounding box center [477, 195] width 165 height 19
click at [555, 197] on icon at bounding box center [557, 194] width 4 height 5
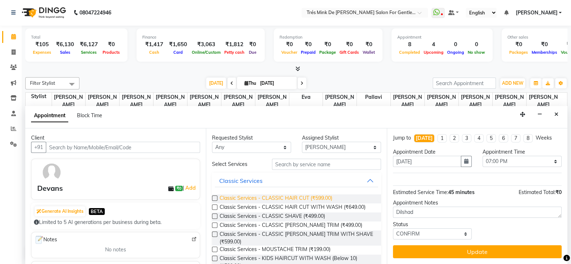
click at [276, 198] on span "Classic Services - CLASSIC HAIR CUT (₹599.00)" at bounding box center [275, 199] width 113 height 9
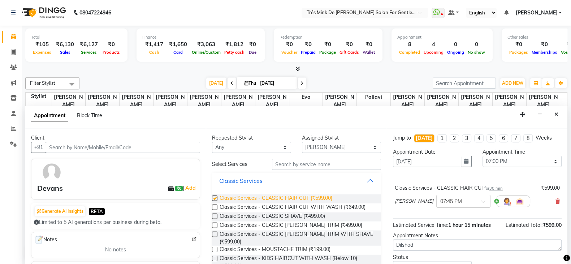
checkbox input "false"
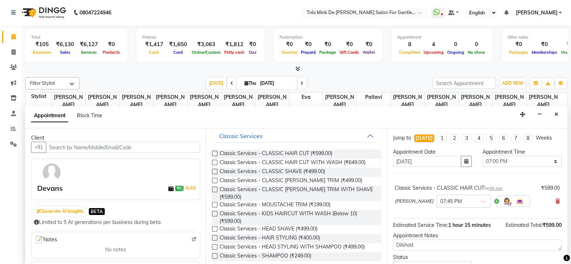
scroll to position [32, 0]
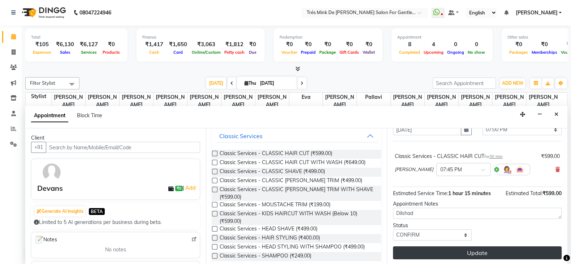
click at [419, 253] on button "Update" at bounding box center [477, 253] width 169 height 13
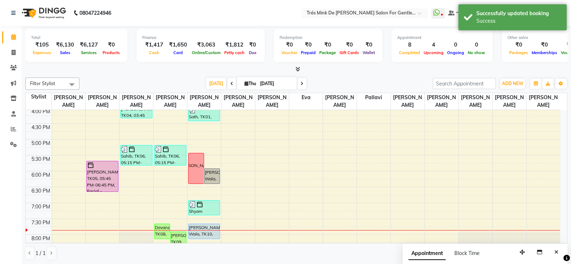
scroll to position [301, 0]
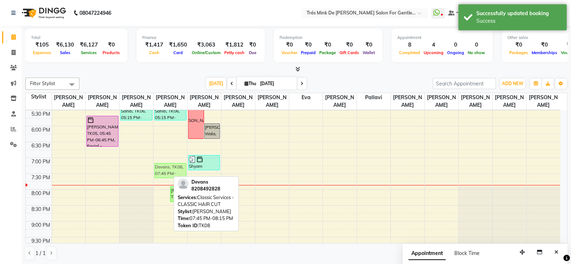
click at [163, 176] on div "Devans, TK08, 07:45 PM-08:15 PM, Classic Services - CLASSIC HAIR CUT [PERSON_NA…" at bounding box center [170, 63] width 34 height 508
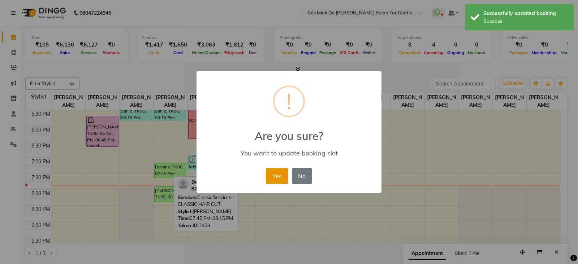
click at [281, 174] on button "Yes" at bounding box center [277, 176] width 22 height 16
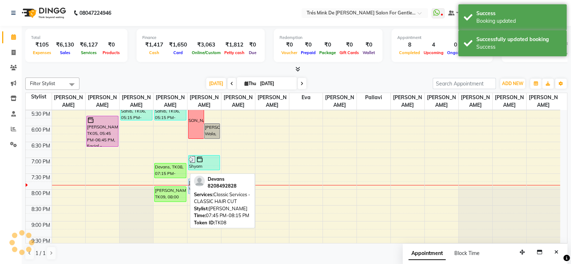
click at [168, 173] on div "Devans, TK08, 07:15 PM-07:45 PM, Classic Services - CLASSIC HAIR CUT" at bounding box center [170, 171] width 31 height 14
select select "6"
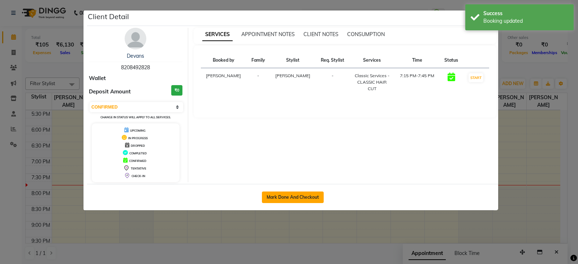
click at [292, 201] on button "Mark Done And Checkout" at bounding box center [293, 198] width 62 height 12
select select "service"
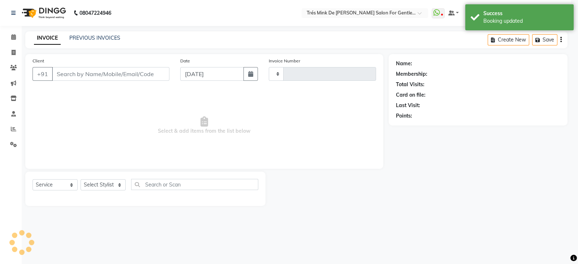
type input "1648"
select select "4236"
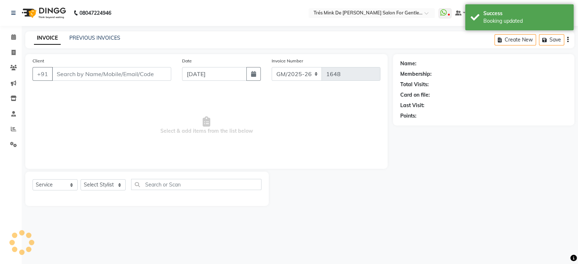
type input "8208492828"
select select "49624"
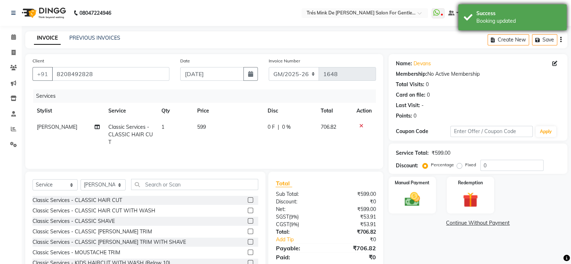
click at [493, 19] on div "Booking updated" at bounding box center [518, 21] width 85 height 8
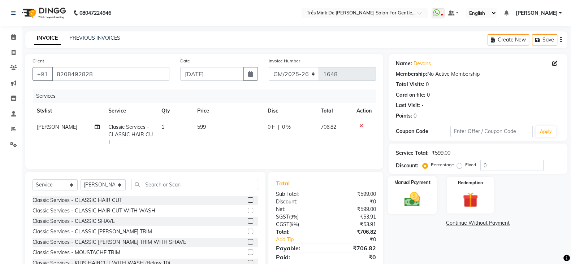
click at [417, 192] on img at bounding box center [412, 199] width 26 height 18
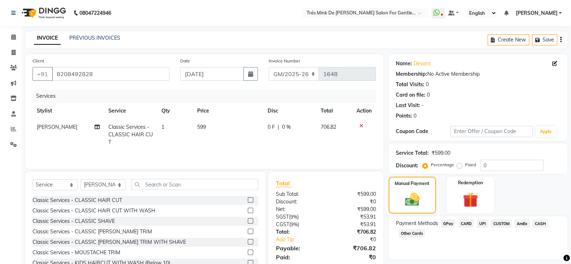
click at [482, 222] on span "UPI" at bounding box center [482, 223] width 11 height 8
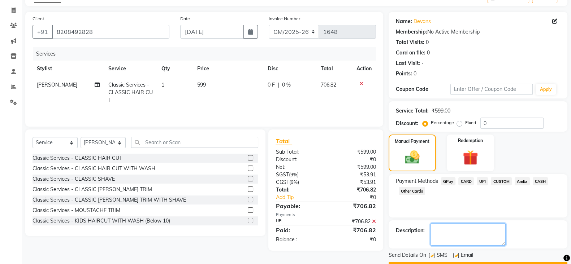
click at [484, 232] on textarea at bounding box center [467, 234] width 75 height 22
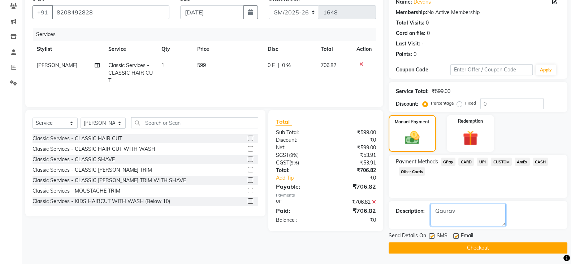
type textarea "Gaurav"
click at [481, 245] on button "Checkout" at bounding box center [477, 248] width 179 height 11
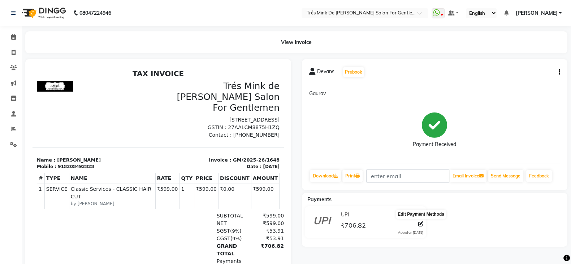
click at [422, 222] on icon at bounding box center [420, 224] width 5 height 5
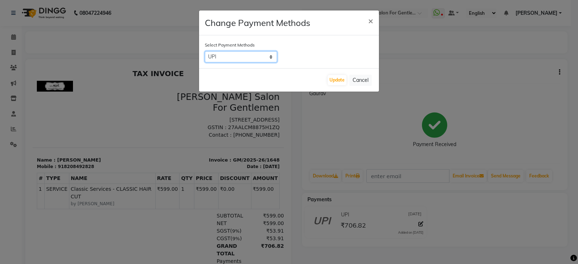
click at [247, 52] on select "GPay CARD UPI CUSTOM AmEx CASH Other Cards" at bounding box center [241, 56] width 72 height 11
select select "2"
click at [205, 51] on select "GPay CARD UPI CUSTOM AmEx CASH Other Cards" at bounding box center [241, 56] width 72 height 11
click at [340, 77] on button "Update" at bounding box center [336, 80] width 19 height 10
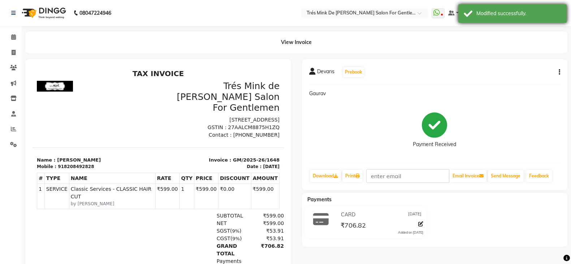
click at [474, 10] on div "Modified successfully." at bounding box center [512, 13] width 108 height 18
